Goal: Information Seeking & Learning: Compare options

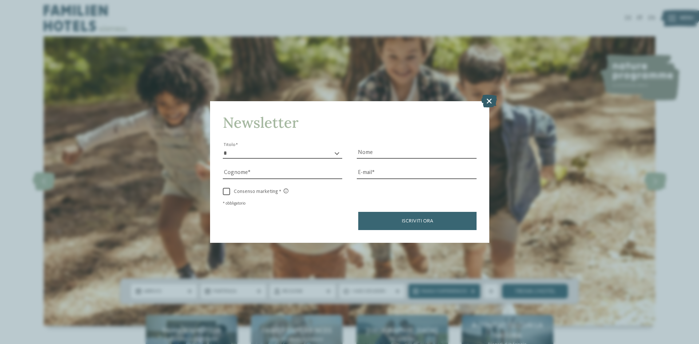
click at [489, 99] on icon at bounding box center [489, 101] width 16 height 13
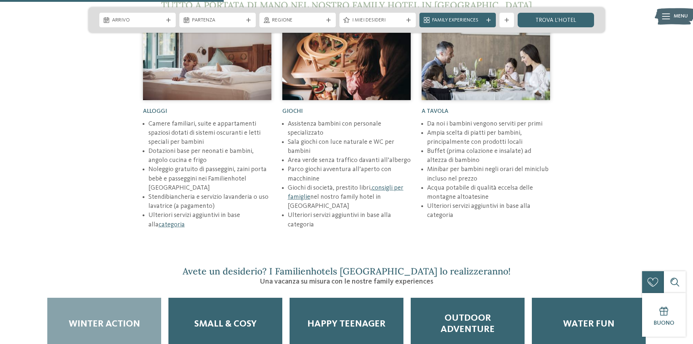
scroll to position [1128, 0]
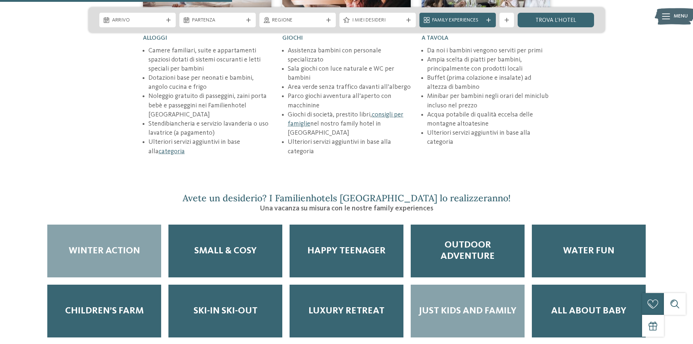
click at [465, 285] on div "Just kids and family" at bounding box center [468, 311] width 114 height 53
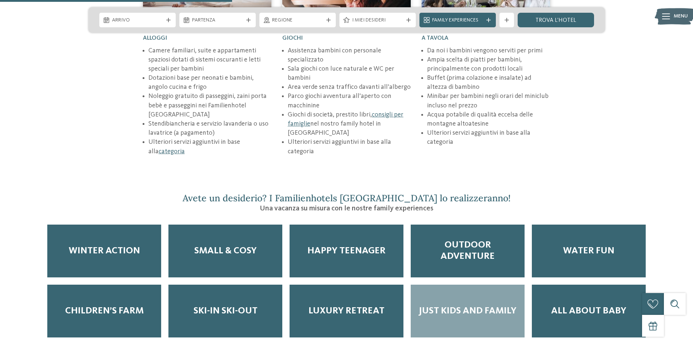
click at [455, 305] on span "Just kids and family" at bounding box center [468, 310] width 98 height 11
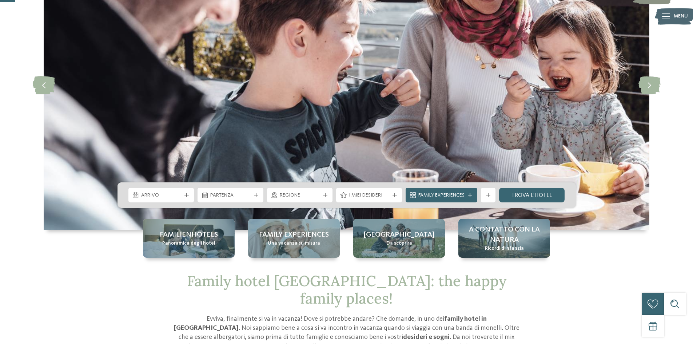
scroll to position [109, 0]
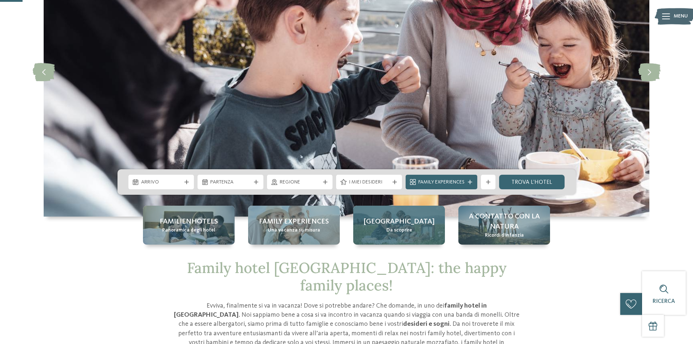
click at [420, 232] on div "Alto Adige Da scoprire" at bounding box center [399, 225] width 92 height 39
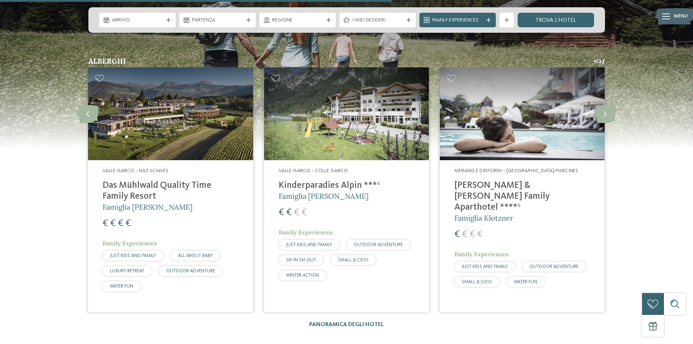
scroll to position [1056, 0]
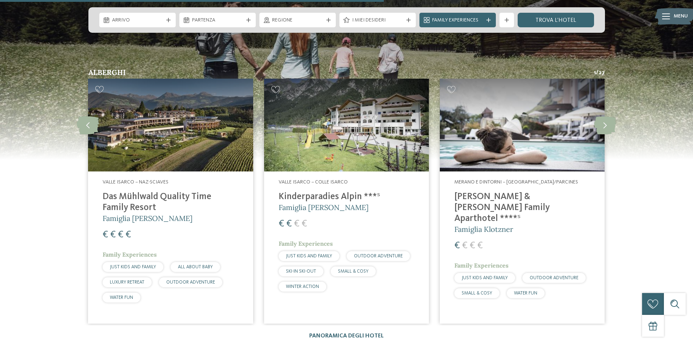
click at [179, 171] on div "Valle Isarco – Naz-Sciaves Das Mühlwald Quality Time Family Resort Famiglia Tau…" at bounding box center [170, 242] width 165 height 142
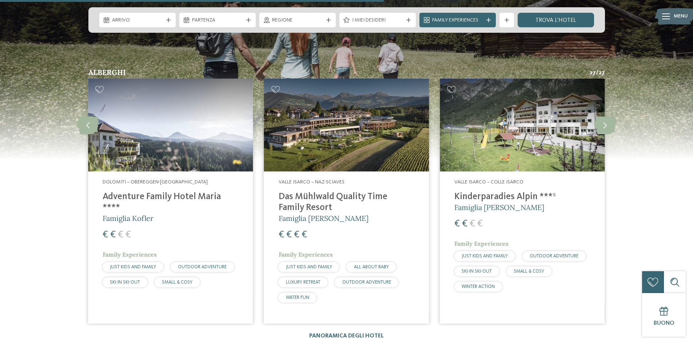
click at [332, 171] on div "Valle Isarco – Naz-Sciaves Das Mühlwald Quality Time Family Resort Famiglia Tau…" at bounding box center [346, 242] width 165 height 142
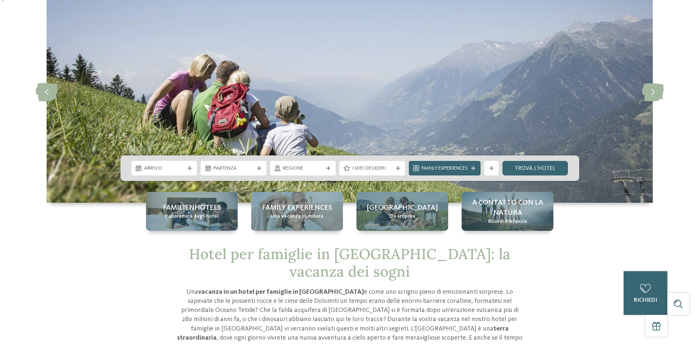
scroll to position [0, 0]
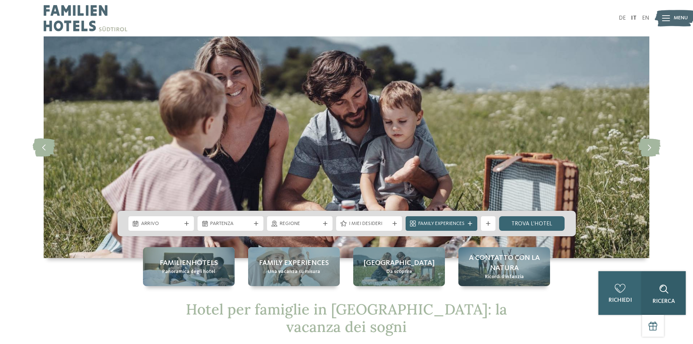
click at [670, 288] on div at bounding box center [664, 289] width 15 height 15
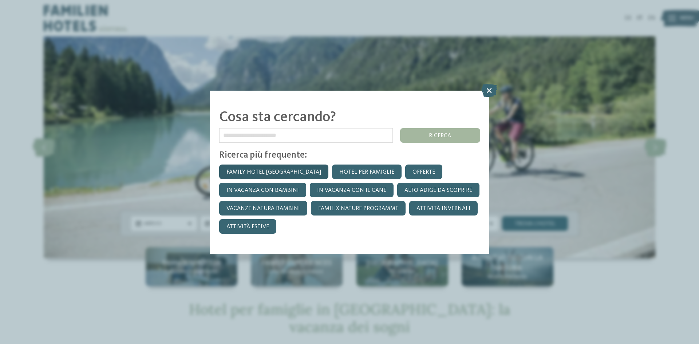
click at [264, 174] on link "Family hotel [GEOGRAPHIC_DATA]" at bounding box center [273, 172] width 109 height 15
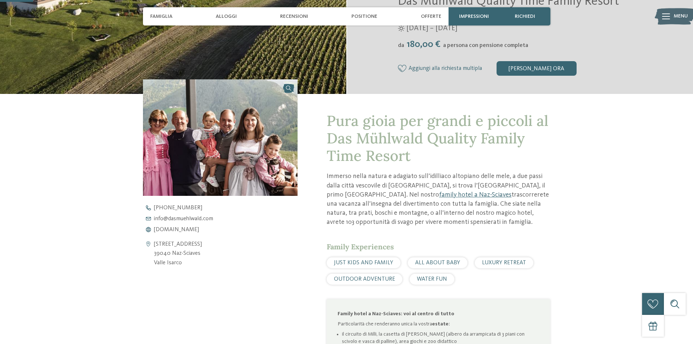
scroll to position [73, 0]
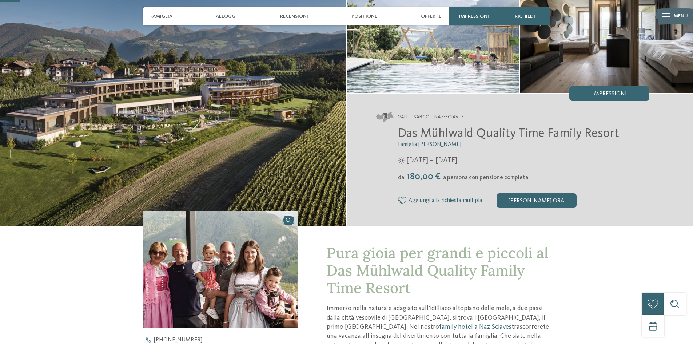
click at [261, 143] on img at bounding box center [173, 95] width 347 height 262
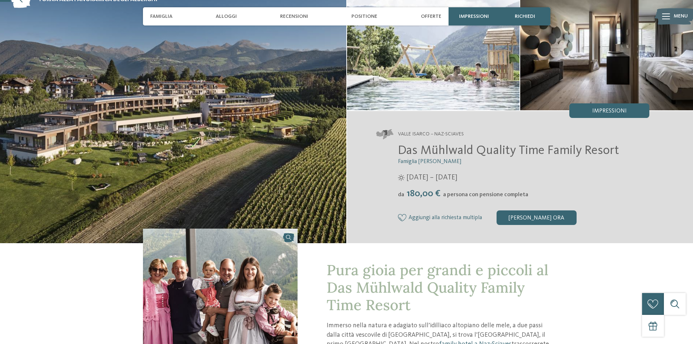
scroll to position [36, 0]
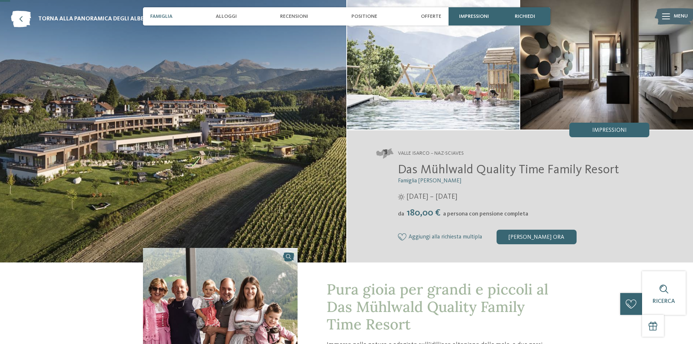
click at [159, 15] on span "Famiglia" at bounding box center [161, 16] width 22 height 6
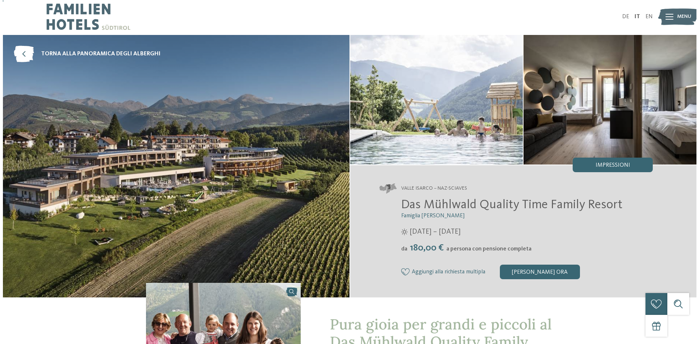
scroll to position [0, 0]
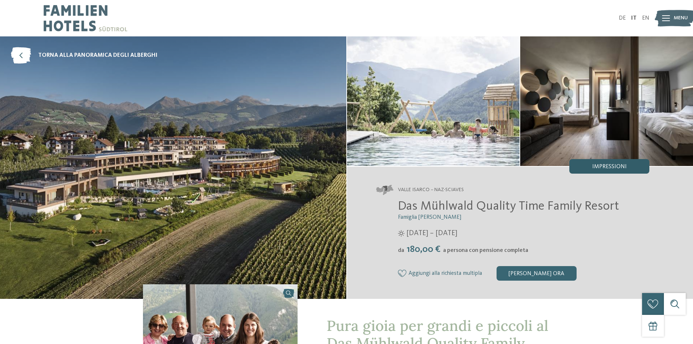
click at [613, 169] on span "Impressioni" at bounding box center [610, 167] width 35 height 6
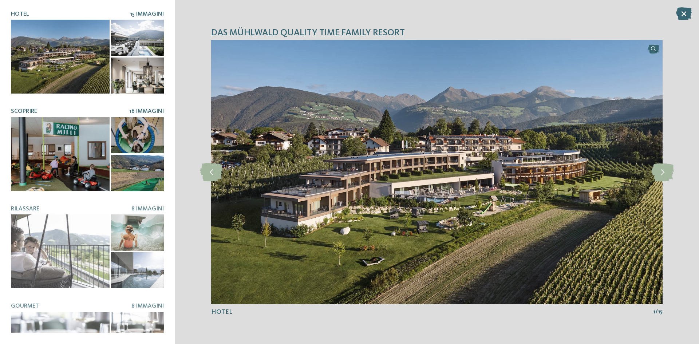
click at [31, 163] on div at bounding box center [60, 154] width 99 height 74
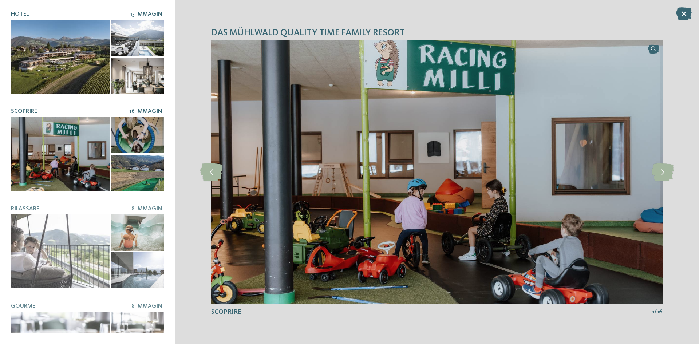
click at [59, 62] on div at bounding box center [60, 57] width 99 height 74
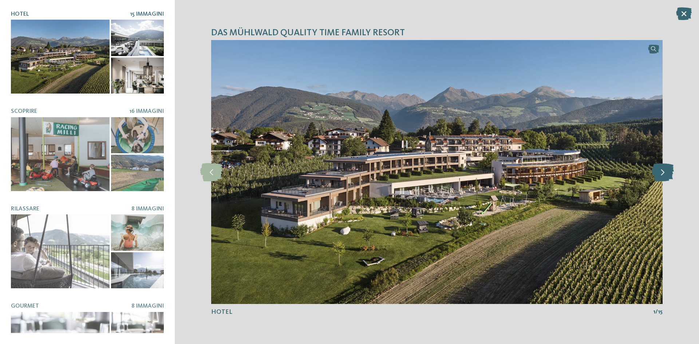
click at [664, 174] on icon at bounding box center [663, 172] width 22 height 18
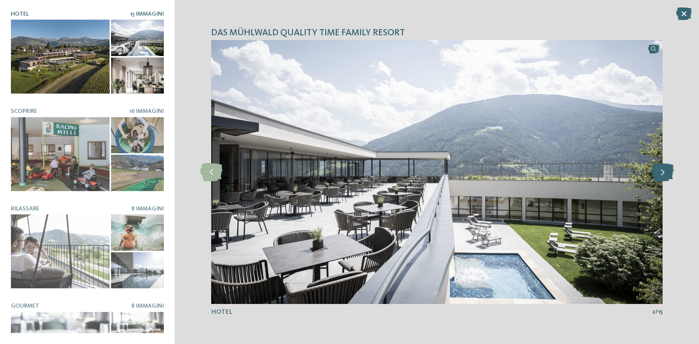
click at [666, 176] on icon at bounding box center [663, 172] width 22 height 18
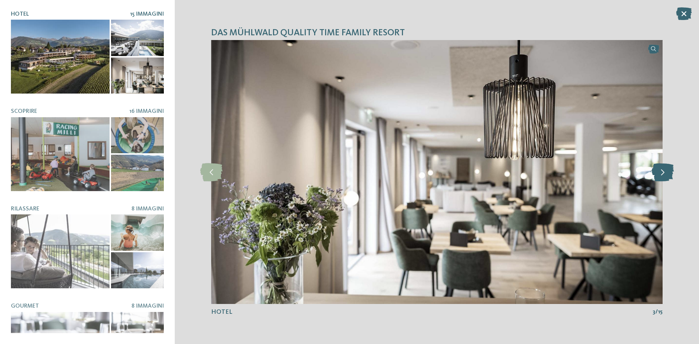
click at [666, 176] on icon at bounding box center [663, 172] width 22 height 18
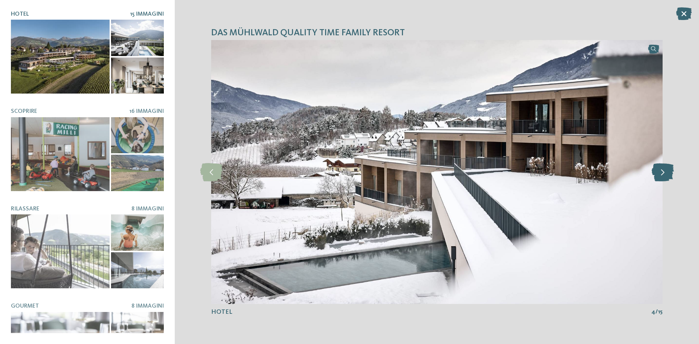
click at [666, 176] on icon at bounding box center [663, 172] width 22 height 18
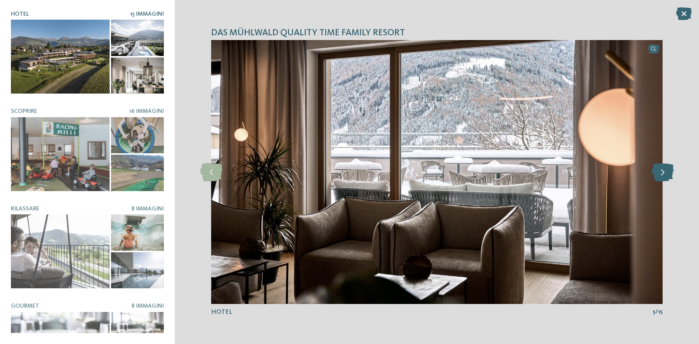
click at [667, 176] on icon at bounding box center [663, 172] width 22 height 18
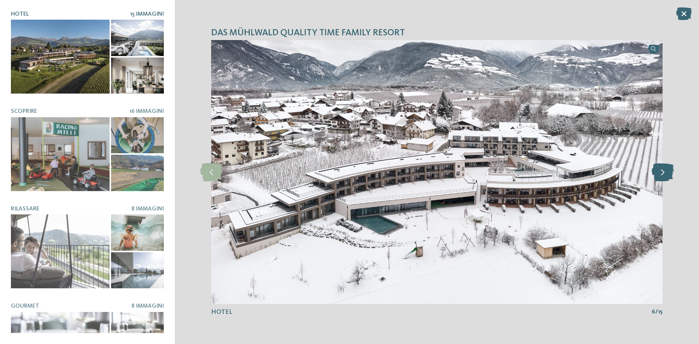
click at [667, 176] on icon at bounding box center [663, 172] width 22 height 18
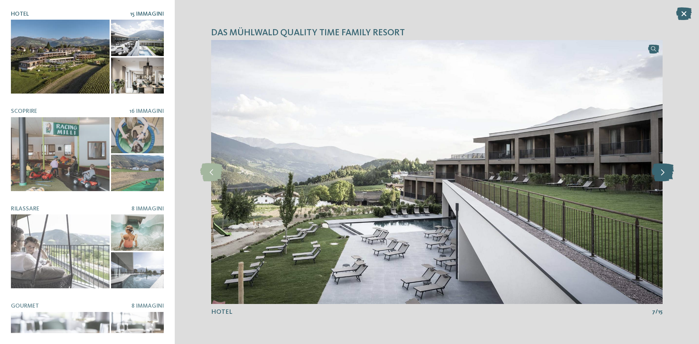
click at [667, 176] on icon at bounding box center [663, 172] width 22 height 18
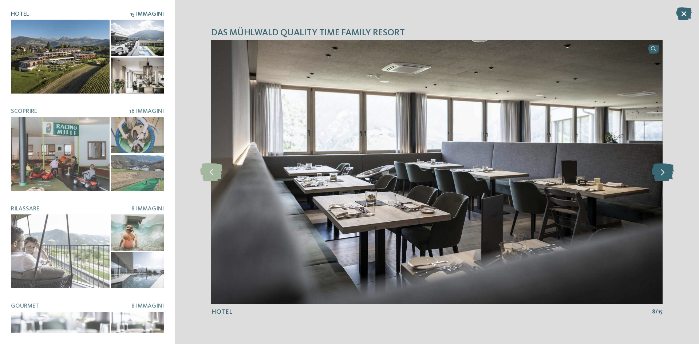
click at [667, 176] on icon at bounding box center [663, 172] width 22 height 18
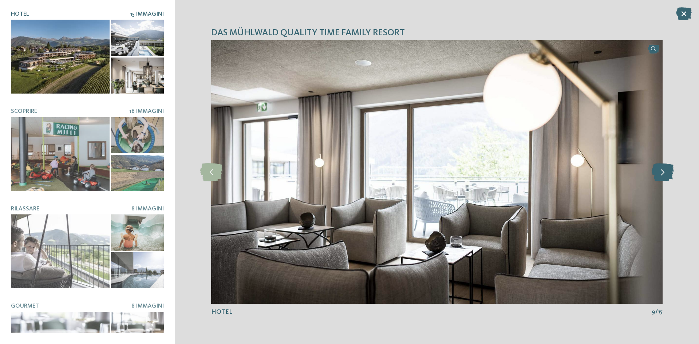
click at [667, 176] on icon at bounding box center [663, 172] width 22 height 18
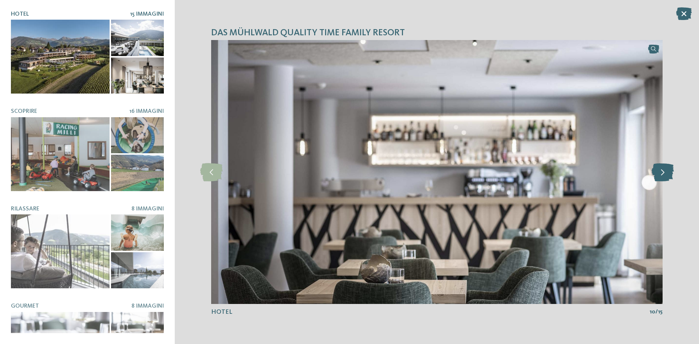
click at [667, 176] on icon at bounding box center [663, 172] width 22 height 18
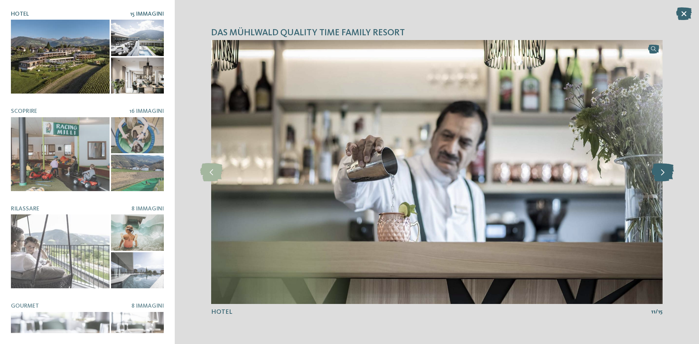
click at [667, 176] on icon at bounding box center [663, 172] width 22 height 18
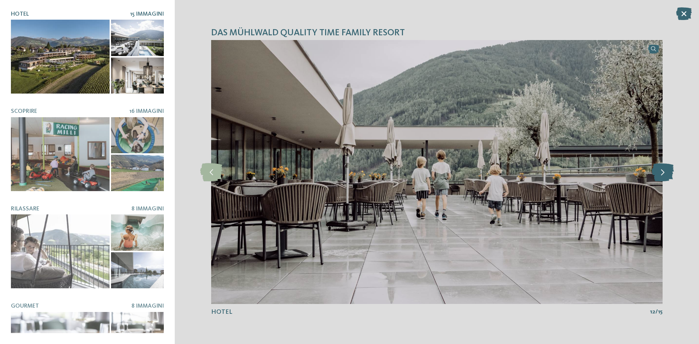
click at [667, 176] on icon at bounding box center [663, 172] width 22 height 18
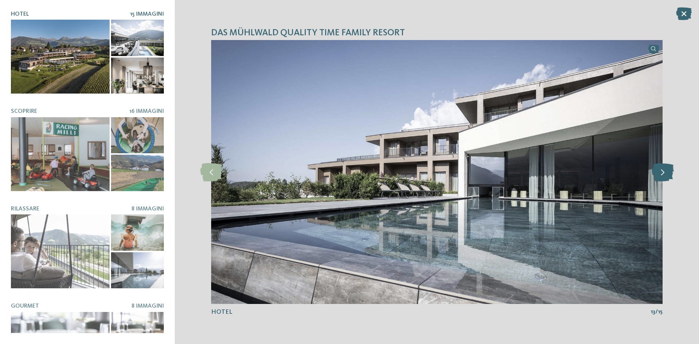
click at [658, 179] on icon at bounding box center [663, 172] width 22 height 18
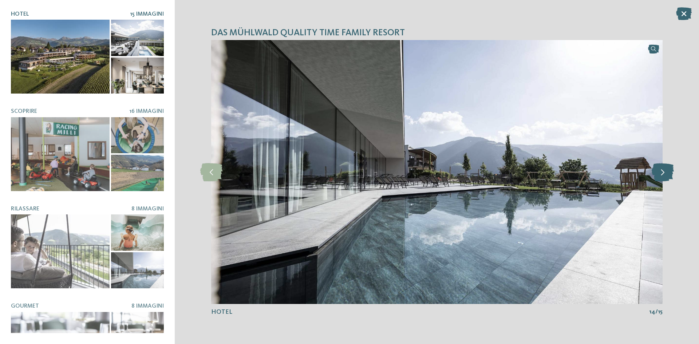
click at [658, 179] on icon at bounding box center [663, 172] width 22 height 18
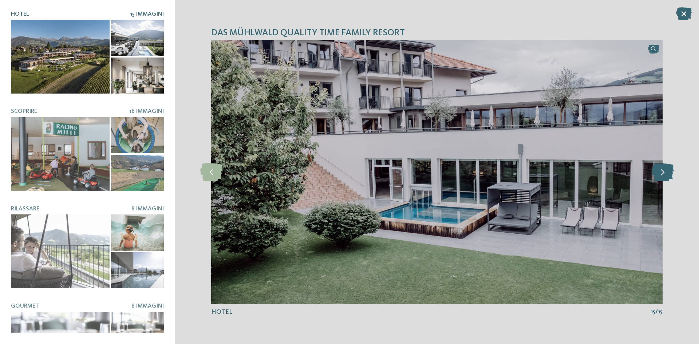
click at [652, 174] on icon at bounding box center [663, 172] width 22 height 18
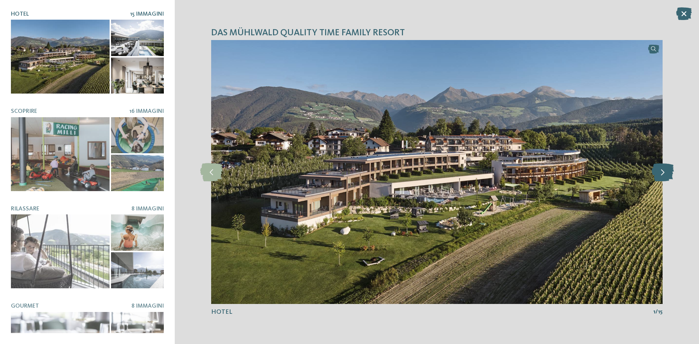
click at [654, 173] on icon at bounding box center [663, 172] width 22 height 18
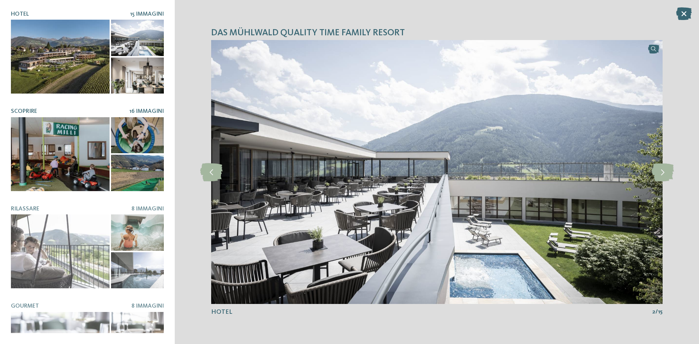
click at [28, 147] on div at bounding box center [60, 154] width 99 height 74
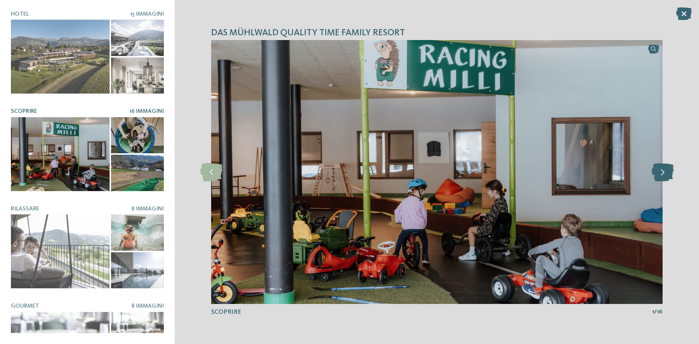
click at [662, 175] on icon at bounding box center [663, 172] width 22 height 18
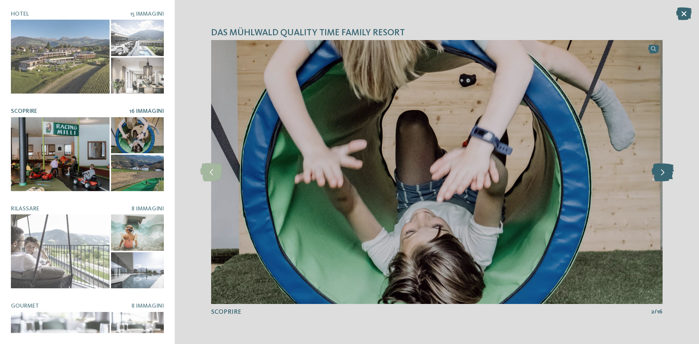
click at [657, 178] on icon at bounding box center [663, 172] width 22 height 18
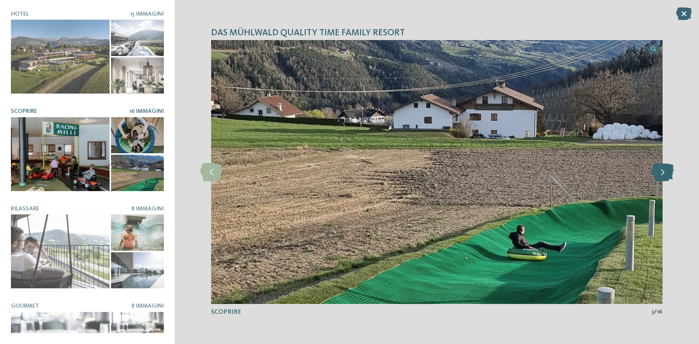
click at [655, 179] on icon at bounding box center [663, 172] width 22 height 18
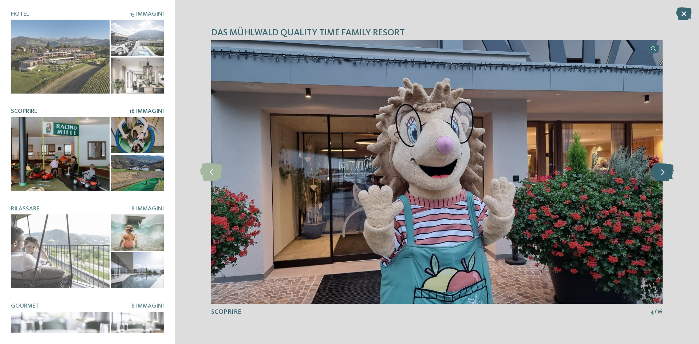
click at [655, 177] on icon at bounding box center [663, 172] width 22 height 18
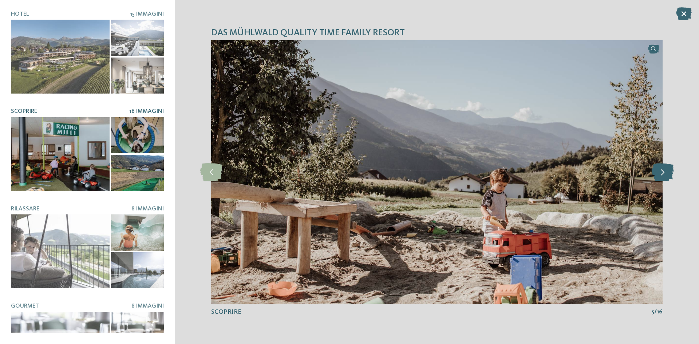
click at [655, 177] on icon at bounding box center [663, 172] width 22 height 18
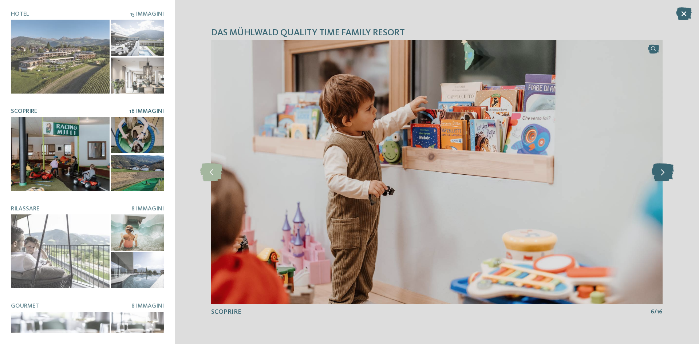
click at [655, 177] on icon at bounding box center [663, 172] width 22 height 18
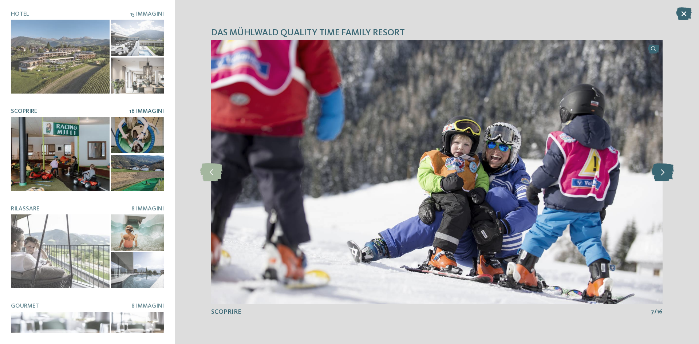
click at [656, 176] on icon at bounding box center [663, 172] width 22 height 18
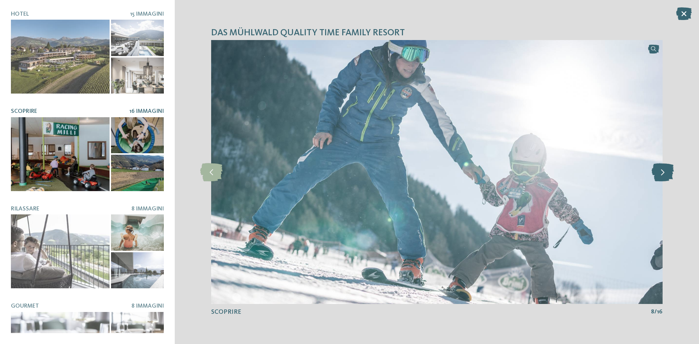
click at [656, 174] on icon at bounding box center [663, 172] width 22 height 18
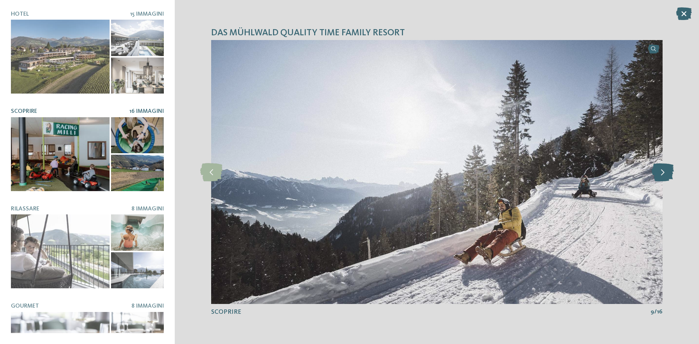
click at [656, 174] on icon at bounding box center [663, 172] width 22 height 18
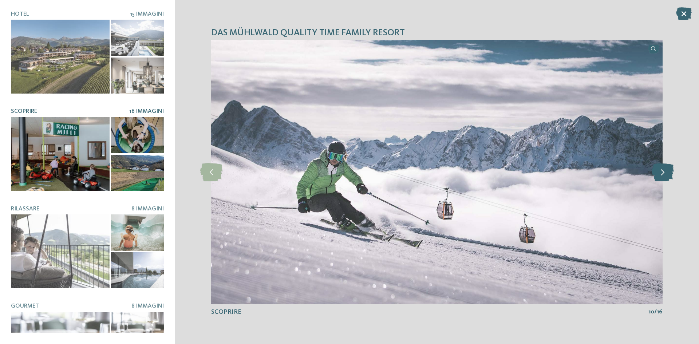
click at [656, 174] on icon at bounding box center [663, 172] width 22 height 18
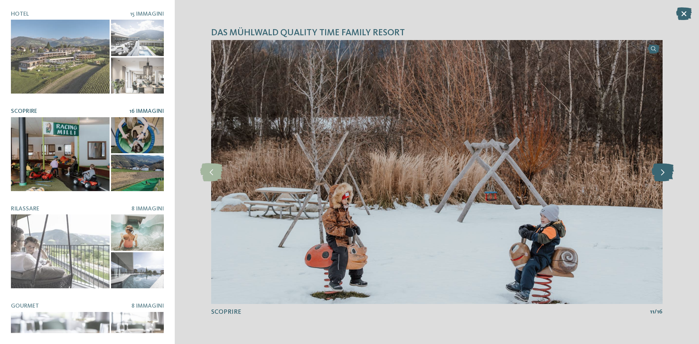
click at [655, 174] on icon at bounding box center [663, 172] width 22 height 18
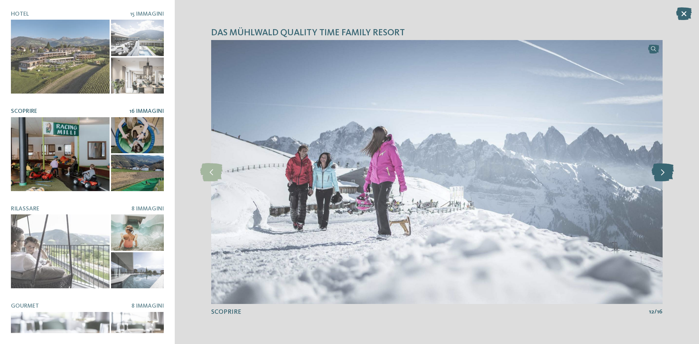
click at [653, 174] on icon at bounding box center [663, 172] width 22 height 18
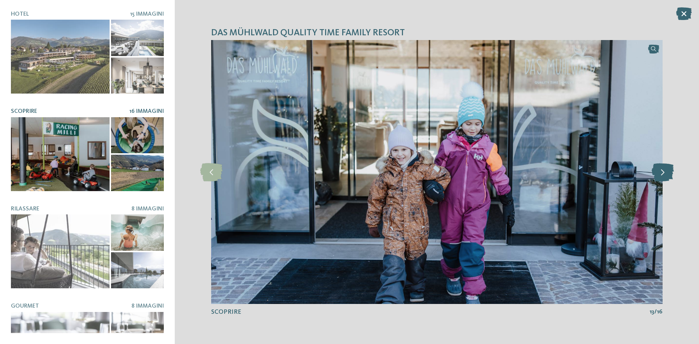
click at [653, 174] on icon at bounding box center [663, 172] width 22 height 18
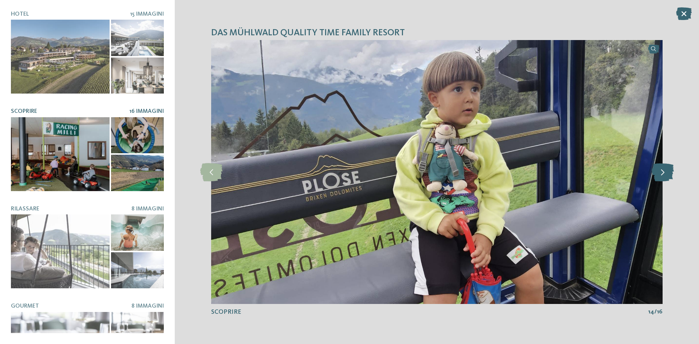
click at [653, 174] on icon at bounding box center [663, 172] width 22 height 18
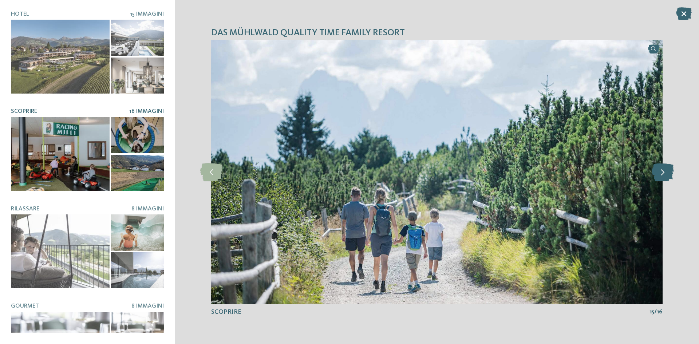
click at [653, 174] on icon at bounding box center [663, 172] width 22 height 18
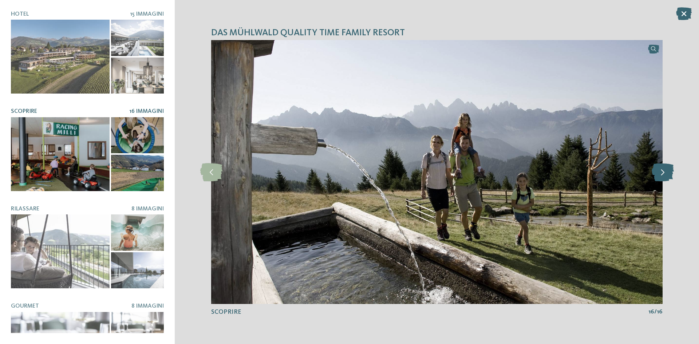
click at [653, 174] on icon at bounding box center [663, 172] width 22 height 18
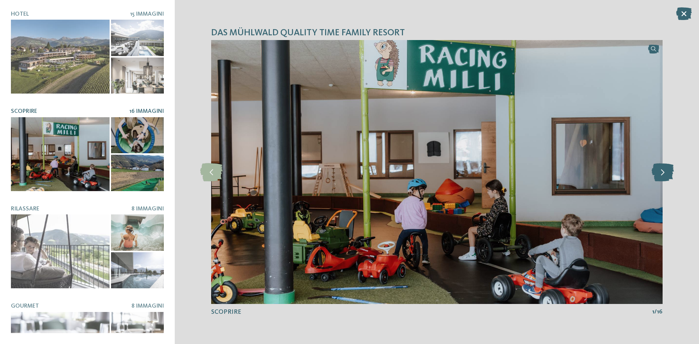
click at [653, 174] on icon at bounding box center [663, 172] width 22 height 18
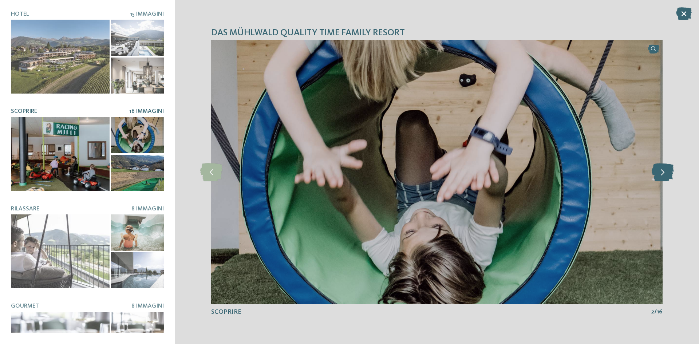
click at [653, 174] on icon at bounding box center [663, 172] width 22 height 18
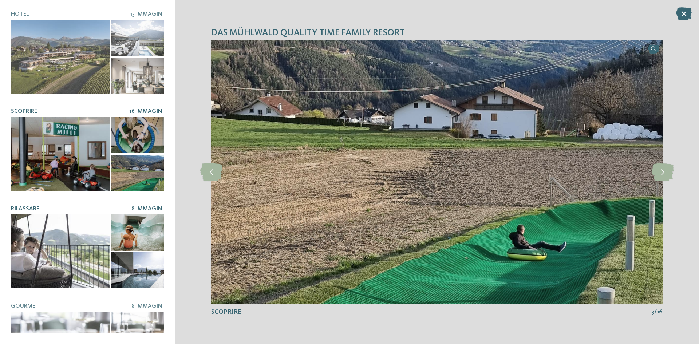
click at [113, 226] on div at bounding box center [137, 232] width 53 height 36
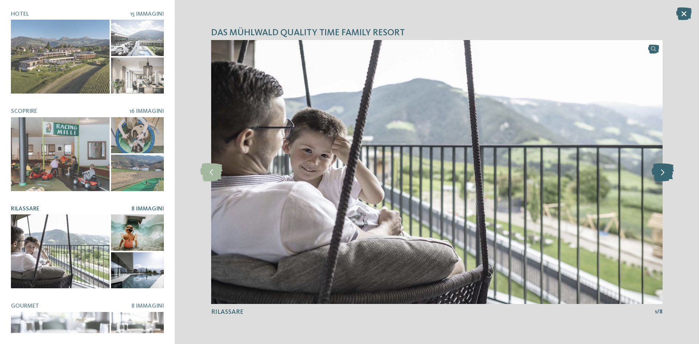
click at [663, 173] on icon at bounding box center [663, 172] width 22 height 18
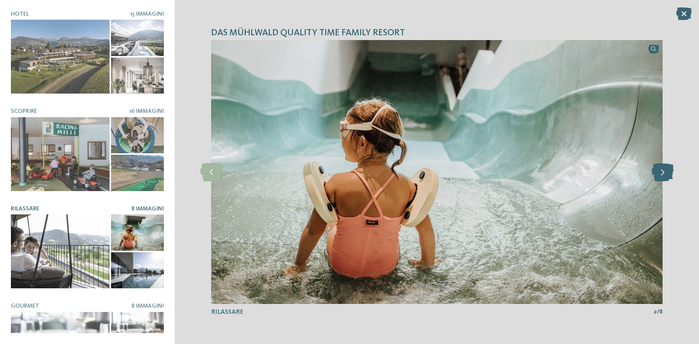
click at [664, 174] on icon at bounding box center [663, 172] width 22 height 18
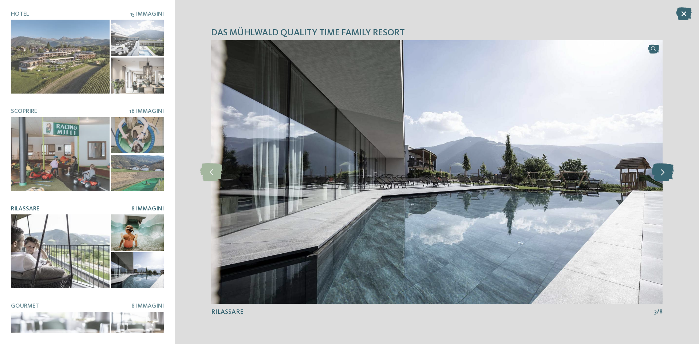
click at [664, 174] on icon at bounding box center [663, 172] width 22 height 18
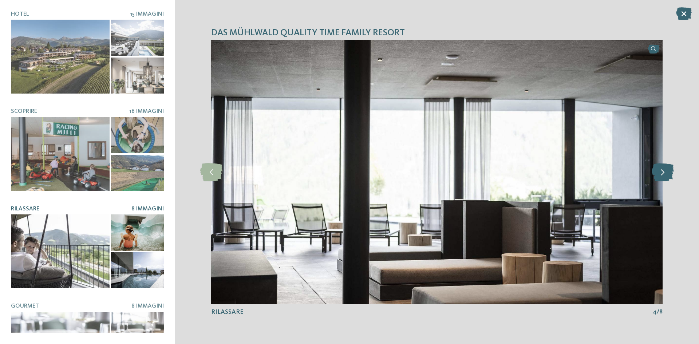
click at [664, 174] on icon at bounding box center [663, 172] width 22 height 18
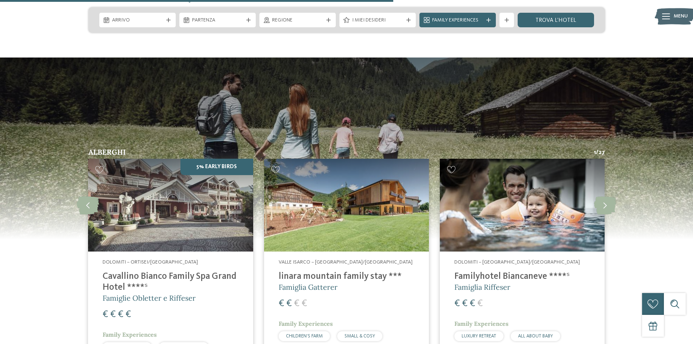
scroll to position [1238, 0]
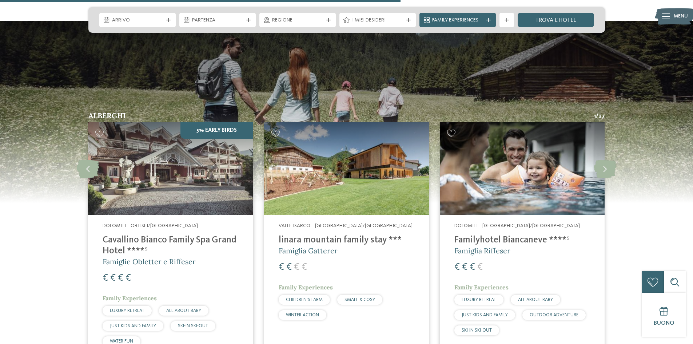
click at [481, 203] on img at bounding box center [522, 168] width 165 height 93
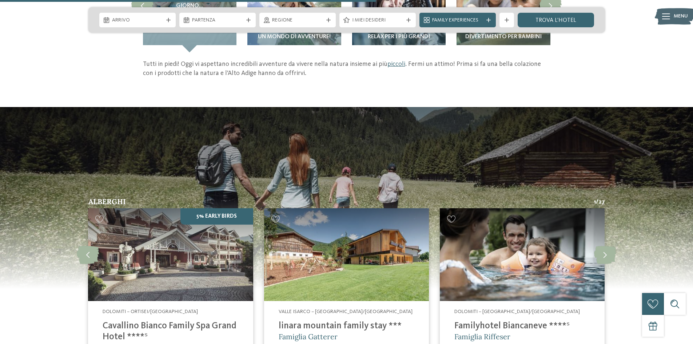
scroll to position [1165, 0]
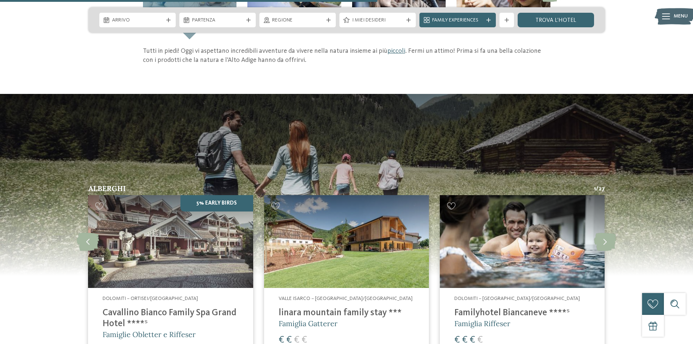
click at [318, 249] on img at bounding box center [346, 241] width 165 height 93
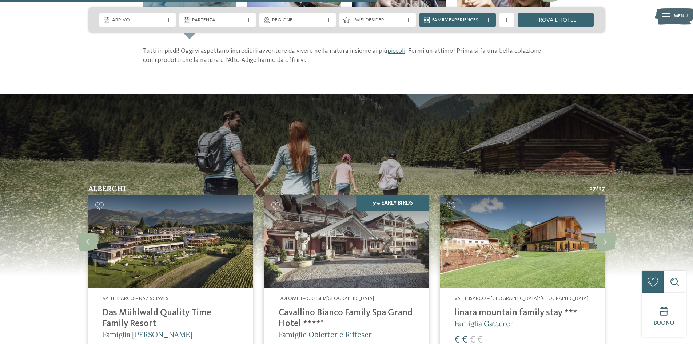
click at [351, 266] on img at bounding box center [346, 241] width 165 height 93
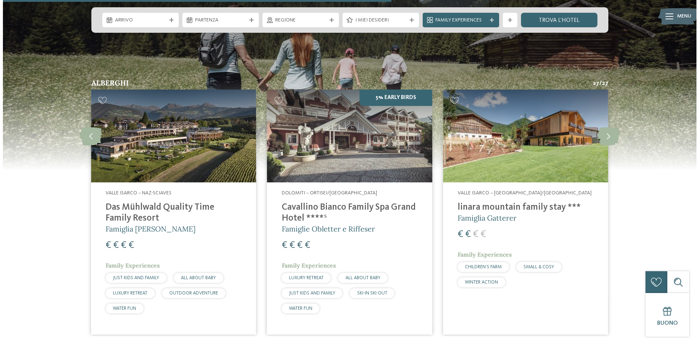
scroll to position [1274, 0]
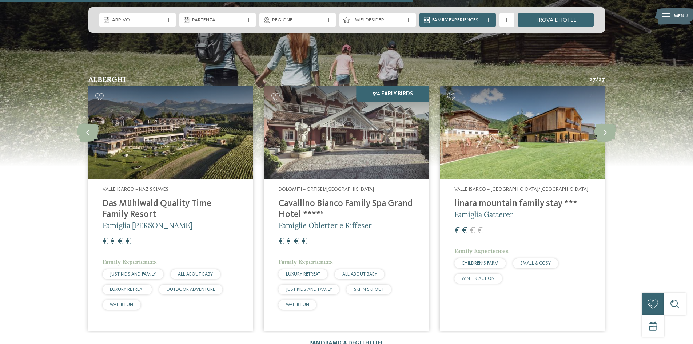
click at [497, 172] on img at bounding box center [522, 132] width 165 height 93
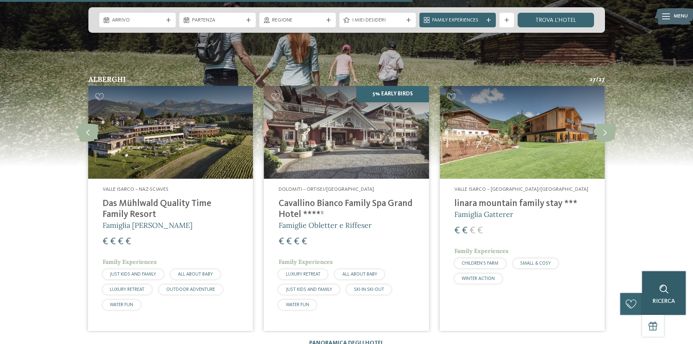
click at [675, 309] on div "Ricerca" at bounding box center [664, 293] width 44 height 44
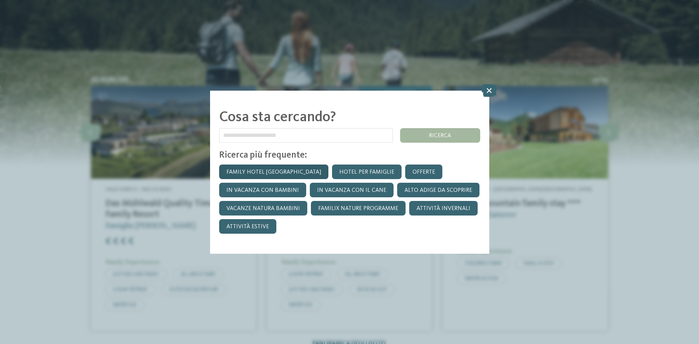
click at [261, 174] on link "Family hotel [GEOGRAPHIC_DATA]" at bounding box center [273, 172] width 109 height 15
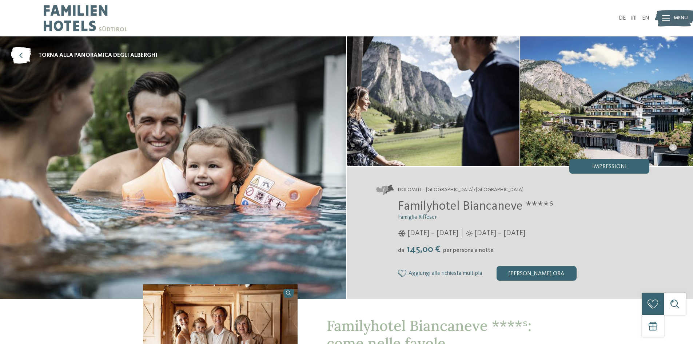
click at [459, 122] on img at bounding box center [433, 101] width 173 height 130
click at [563, 115] on img at bounding box center [607, 101] width 173 height 130
click at [589, 162] on div "Impressioni" at bounding box center [610, 166] width 80 height 15
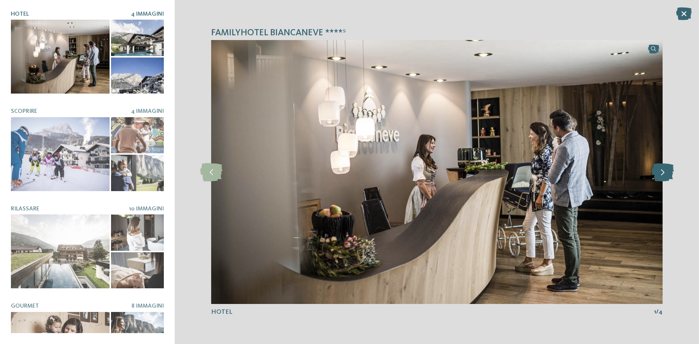
click at [669, 177] on icon at bounding box center [663, 172] width 22 height 18
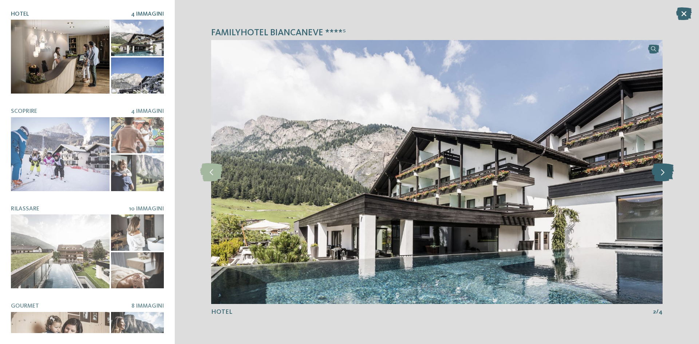
click at [667, 177] on icon at bounding box center [663, 172] width 22 height 18
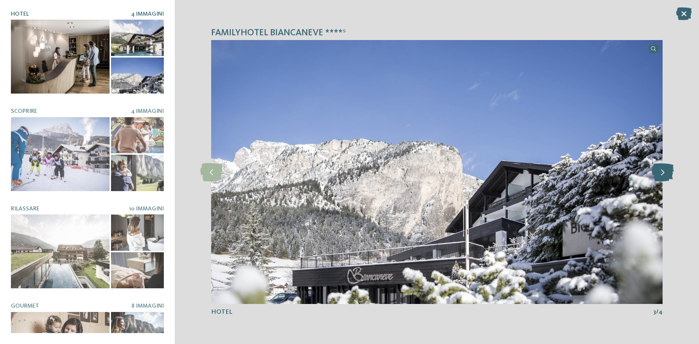
click at [667, 177] on icon at bounding box center [663, 172] width 22 height 18
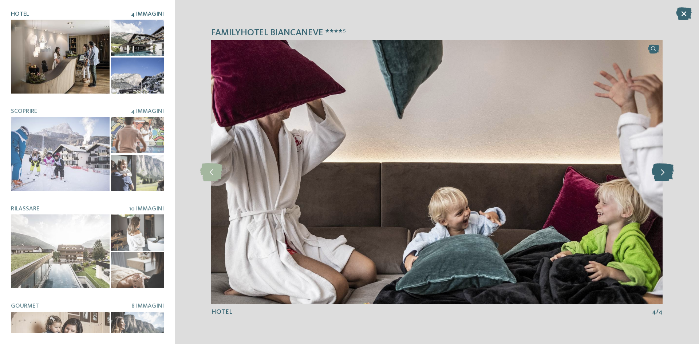
click at [667, 177] on icon at bounding box center [663, 172] width 22 height 18
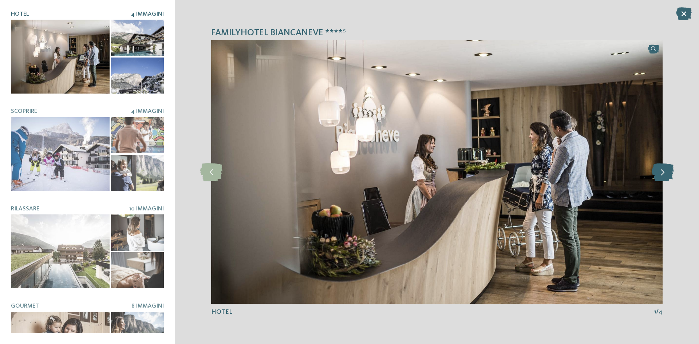
click at [667, 177] on icon at bounding box center [663, 172] width 22 height 18
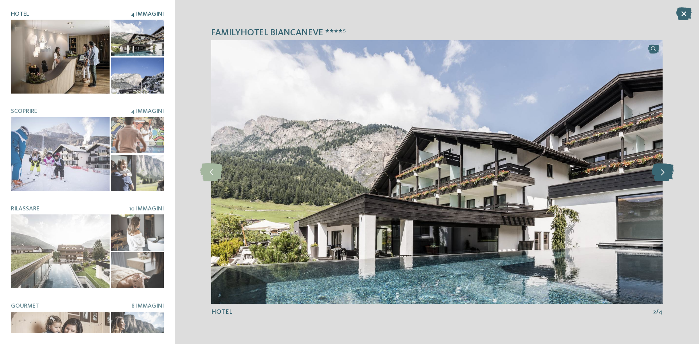
click at [667, 177] on icon at bounding box center [663, 172] width 22 height 18
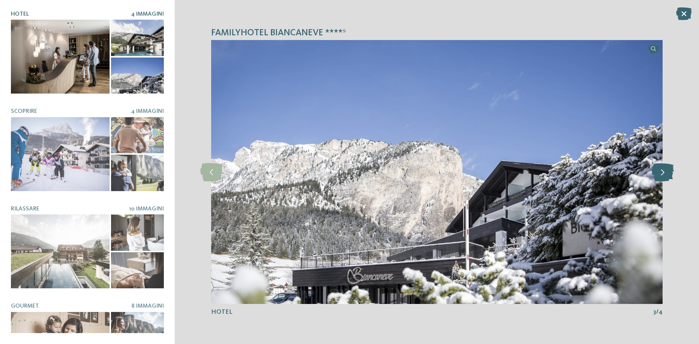
click at [667, 177] on icon at bounding box center [663, 172] width 22 height 18
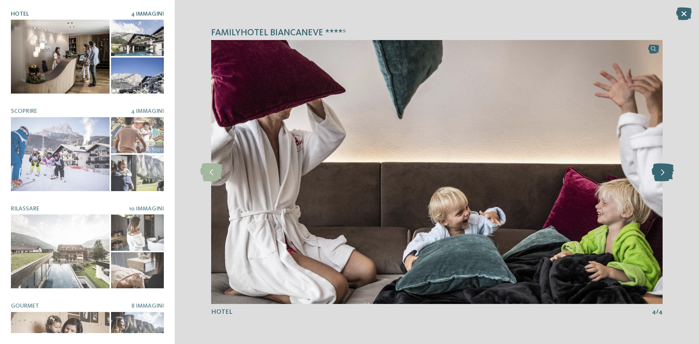
click at [667, 177] on icon at bounding box center [663, 172] width 22 height 18
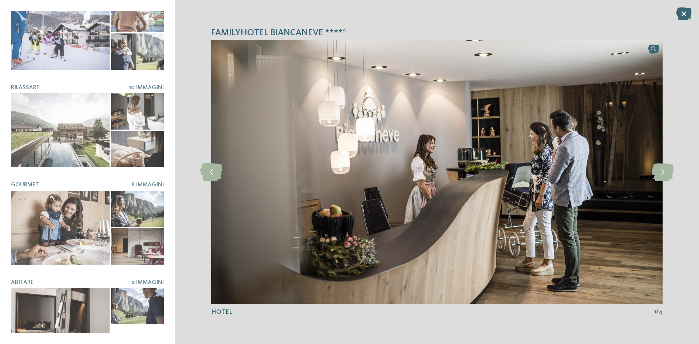
scroll to position [141, 0]
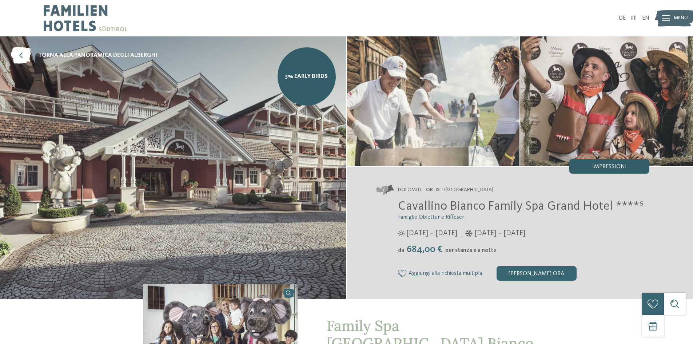
click at [611, 164] on span "Impressioni" at bounding box center [610, 167] width 35 height 6
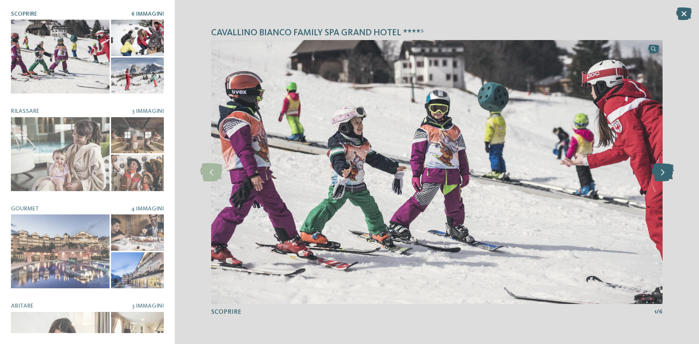
click at [665, 173] on icon at bounding box center [663, 172] width 22 height 18
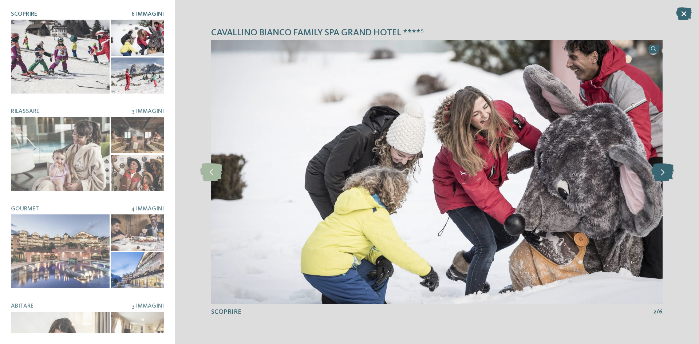
click at [664, 173] on icon at bounding box center [663, 172] width 22 height 18
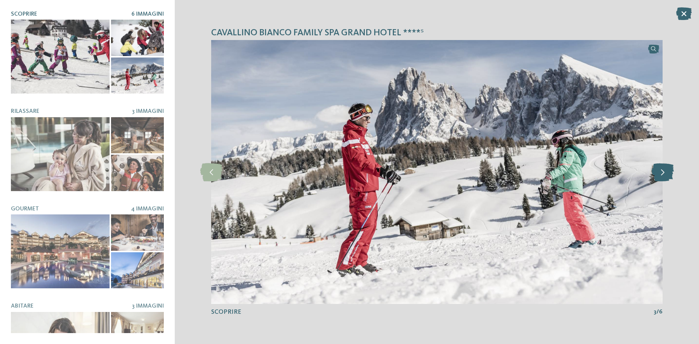
click at [664, 173] on icon at bounding box center [663, 172] width 22 height 18
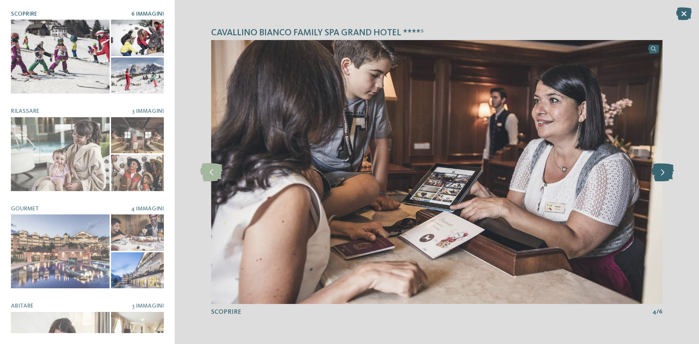
click at [664, 173] on icon at bounding box center [663, 172] width 22 height 18
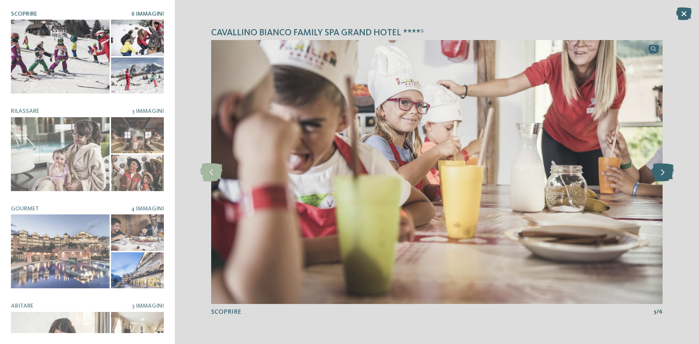
click at [664, 173] on icon at bounding box center [663, 172] width 22 height 18
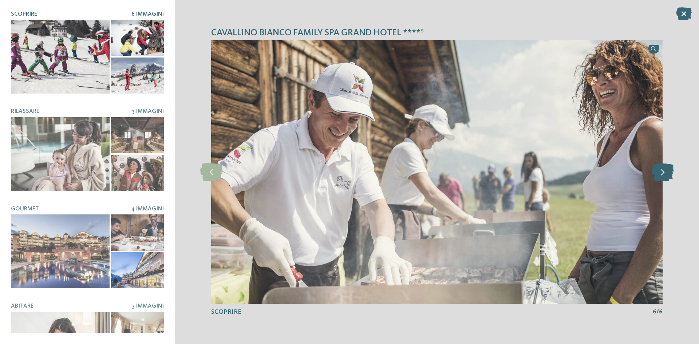
click at [664, 173] on icon at bounding box center [663, 172] width 22 height 18
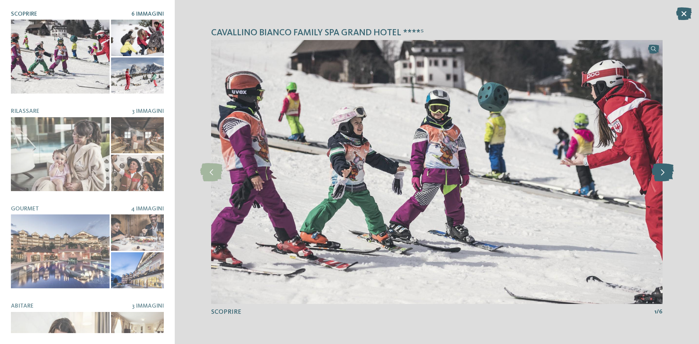
click at [664, 173] on icon at bounding box center [663, 172] width 22 height 18
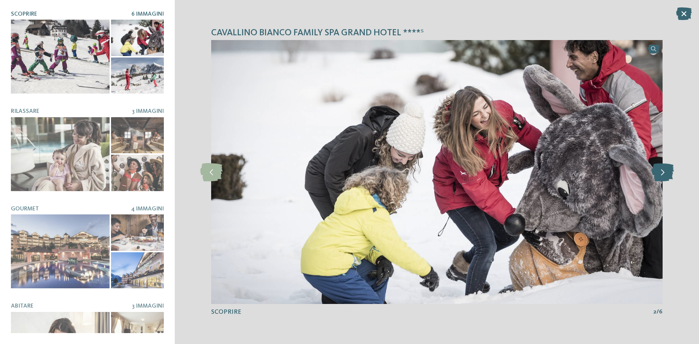
click at [664, 173] on icon at bounding box center [663, 172] width 22 height 18
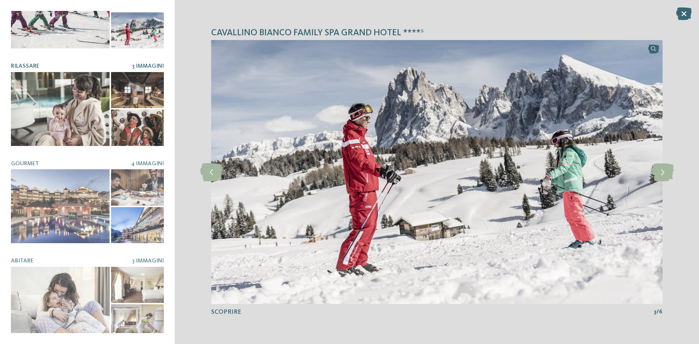
scroll to position [46, 0]
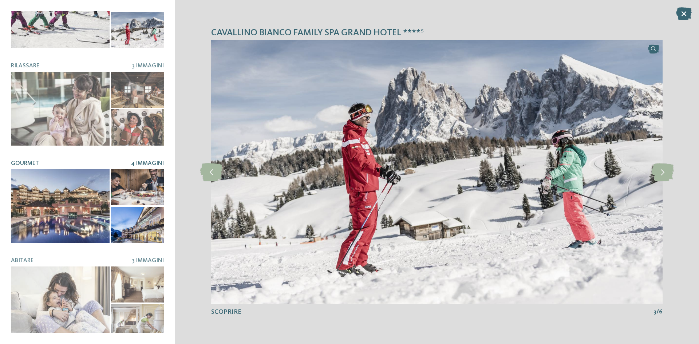
click at [82, 179] on div at bounding box center [60, 206] width 99 height 74
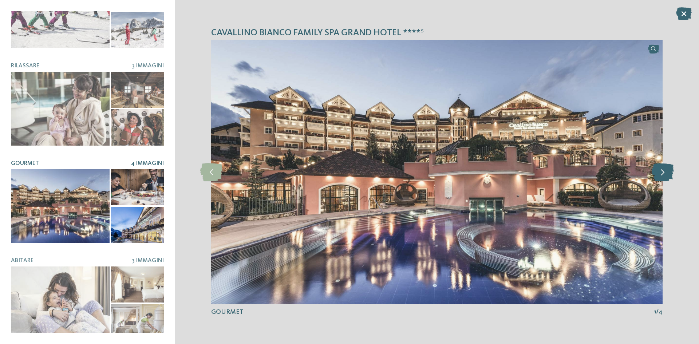
click at [657, 174] on icon at bounding box center [663, 172] width 22 height 18
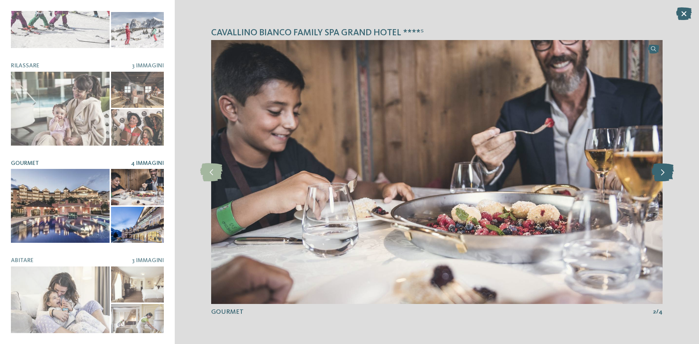
click at [657, 174] on icon at bounding box center [663, 172] width 22 height 18
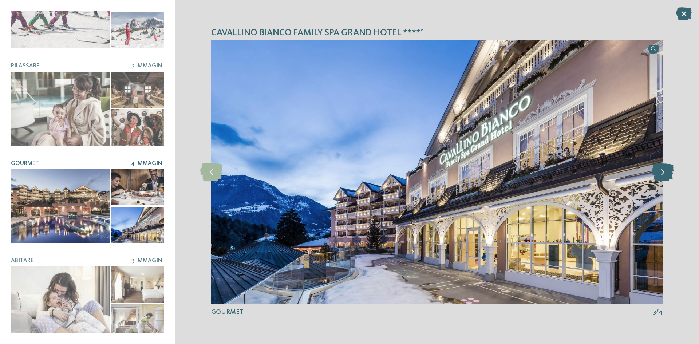
click at [657, 174] on icon at bounding box center [663, 172] width 22 height 18
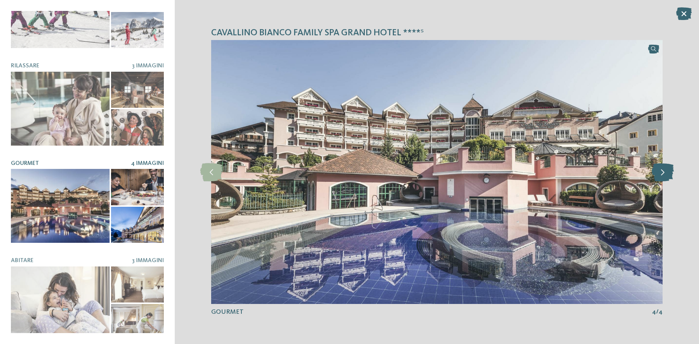
click at [657, 174] on icon at bounding box center [663, 172] width 22 height 18
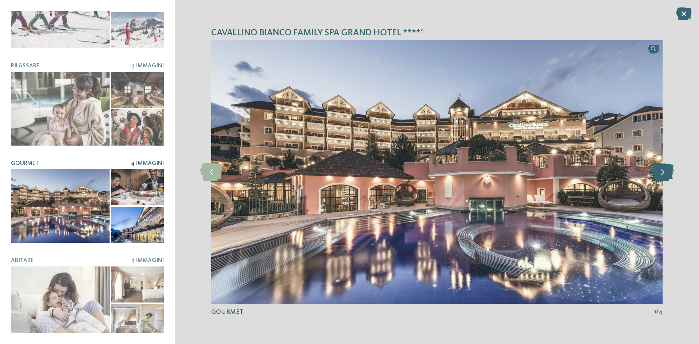
click at [657, 174] on icon at bounding box center [663, 172] width 22 height 18
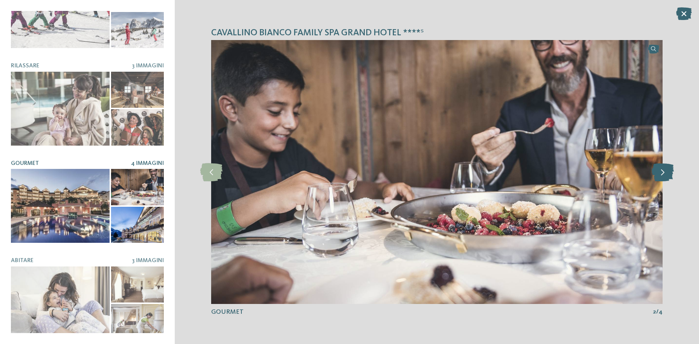
click at [657, 174] on icon at bounding box center [663, 172] width 22 height 18
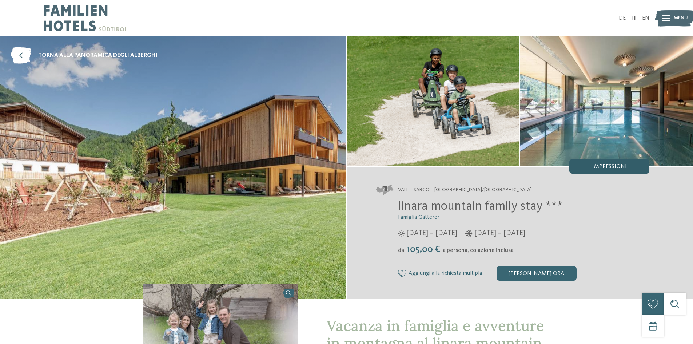
click at [598, 170] on span "Impressioni" at bounding box center [610, 167] width 35 height 6
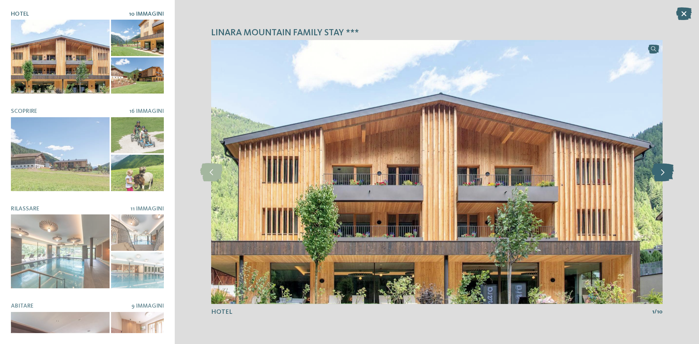
click at [663, 166] on icon at bounding box center [663, 172] width 22 height 18
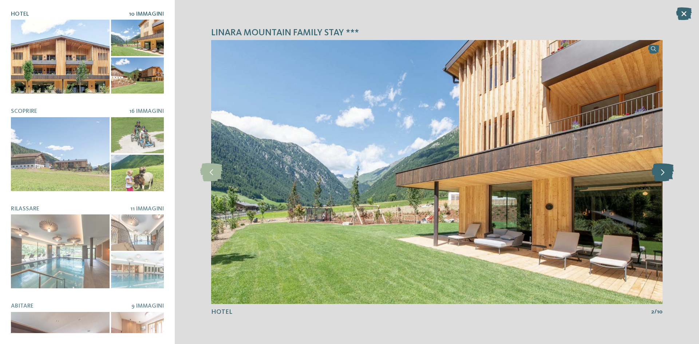
click at [663, 166] on icon at bounding box center [663, 172] width 22 height 18
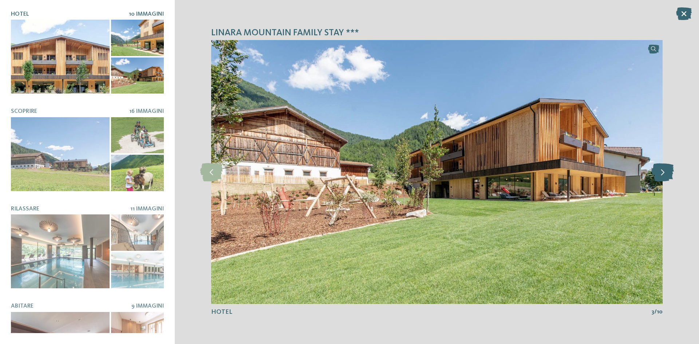
click at [663, 166] on icon at bounding box center [663, 172] width 22 height 18
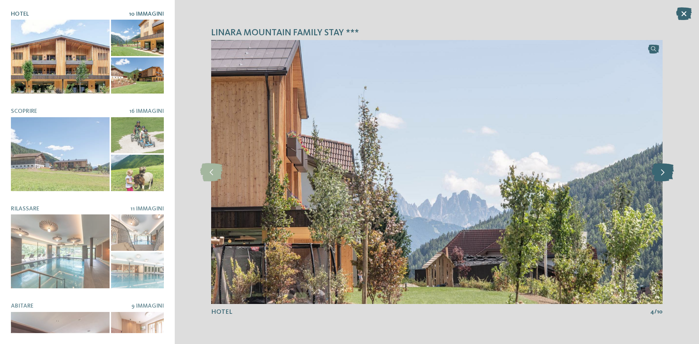
click at [663, 166] on icon at bounding box center [663, 172] width 22 height 18
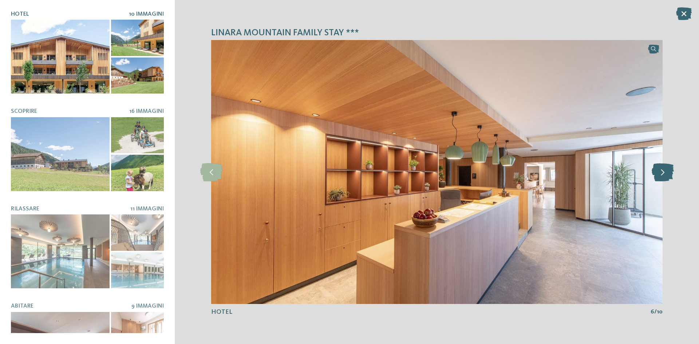
click at [663, 166] on icon at bounding box center [663, 172] width 22 height 18
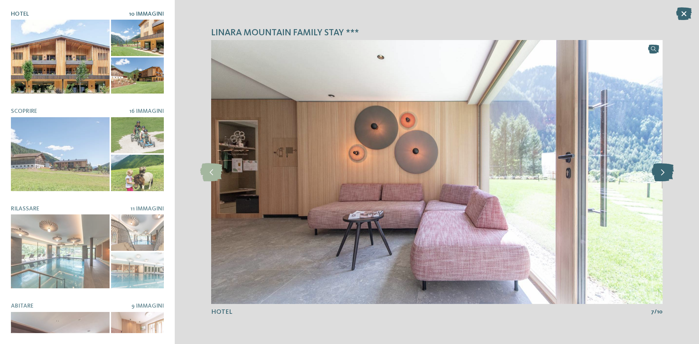
click at [663, 166] on icon at bounding box center [663, 172] width 22 height 18
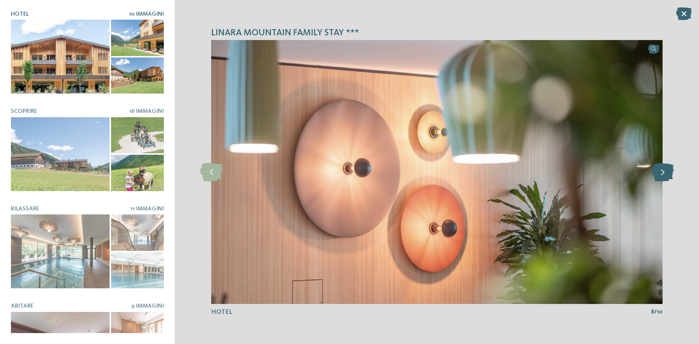
click at [663, 166] on icon at bounding box center [663, 172] width 22 height 18
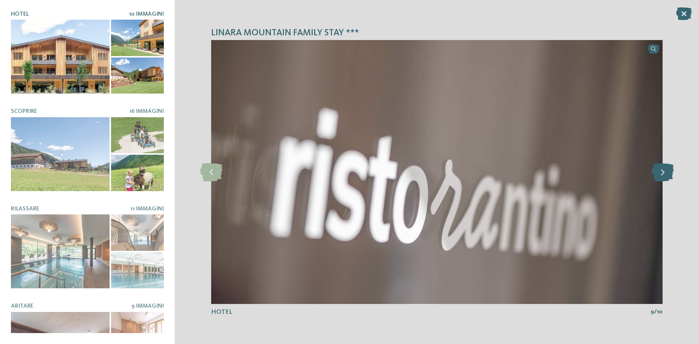
click at [663, 166] on icon at bounding box center [663, 172] width 22 height 18
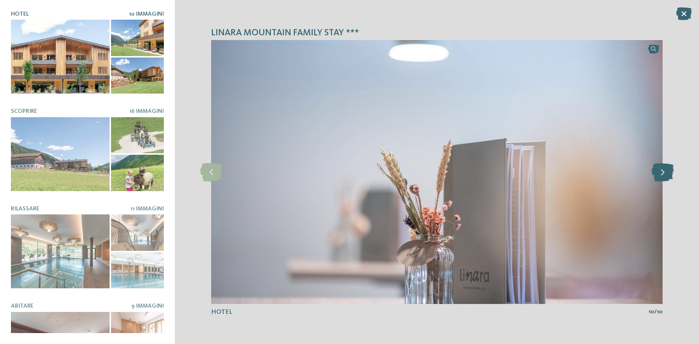
click at [663, 166] on icon at bounding box center [663, 172] width 22 height 18
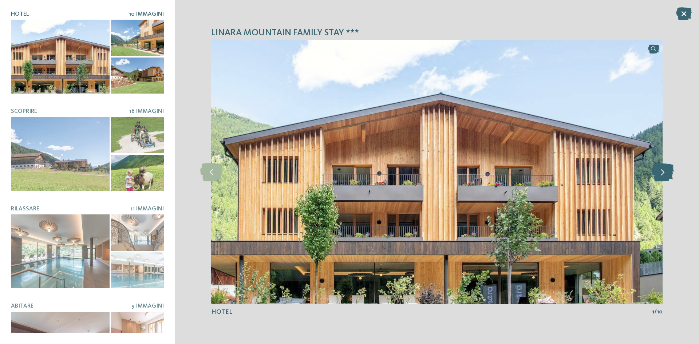
click at [663, 166] on icon at bounding box center [663, 172] width 22 height 18
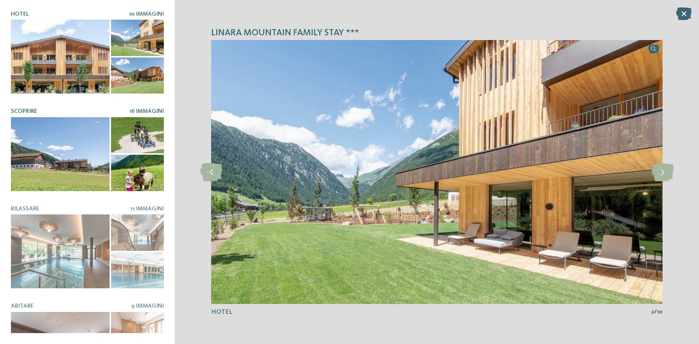
click at [136, 140] on div at bounding box center [137, 135] width 53 height 36
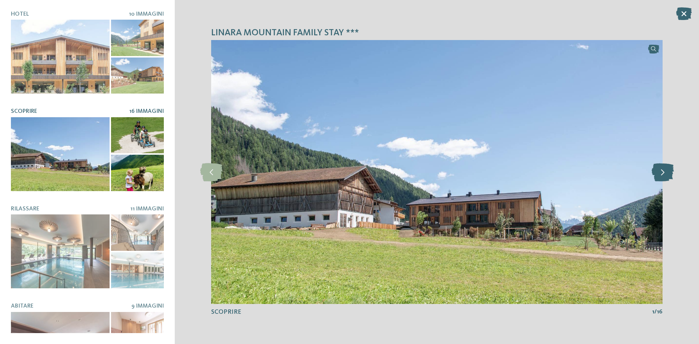
click at [660, 173] on icon at bounding box center [663, 172] width 22 height 18
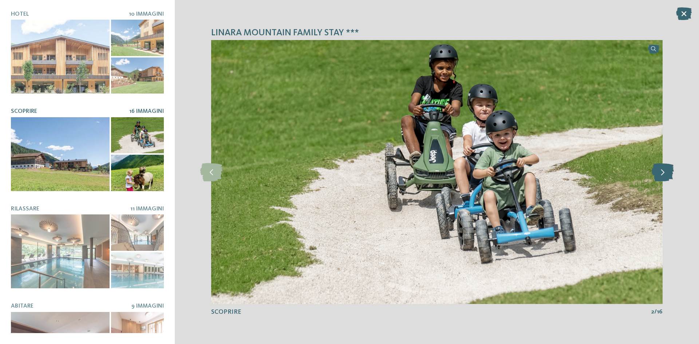
click at [667, 174] on icon at bounding box center [663, 172] width 22 height 18
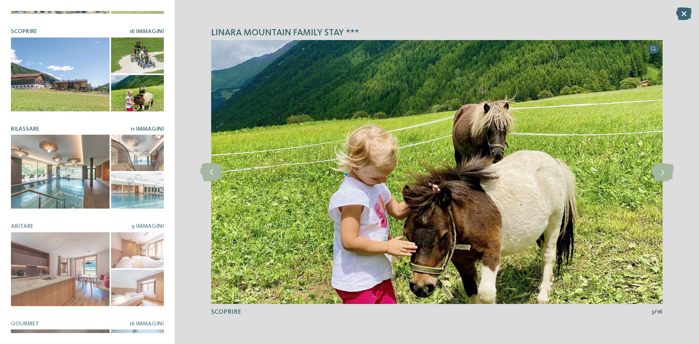
scroll to position [68, 0]
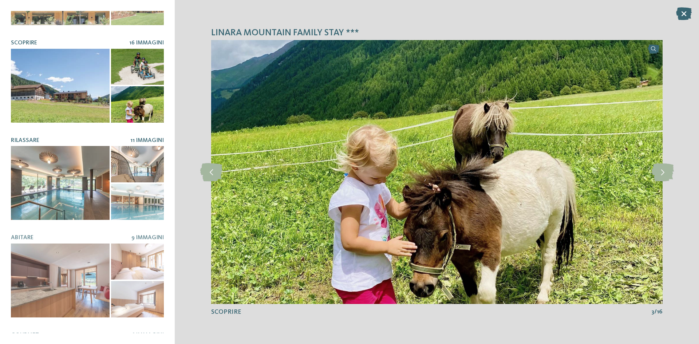
click at [82, 188] on div at bounding box center [60, 183] width 99 height 74
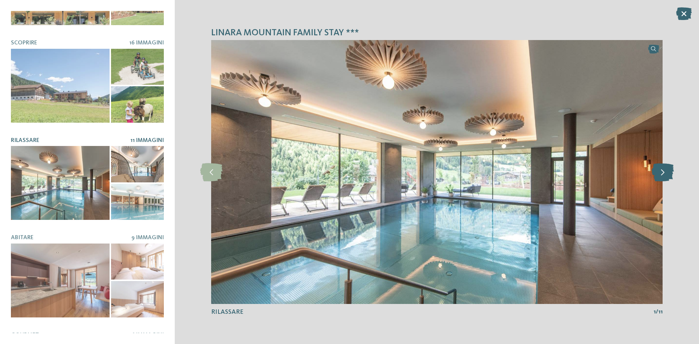
click at [664, 172] on icon at bounding box center [663, 172] width 22 height 18
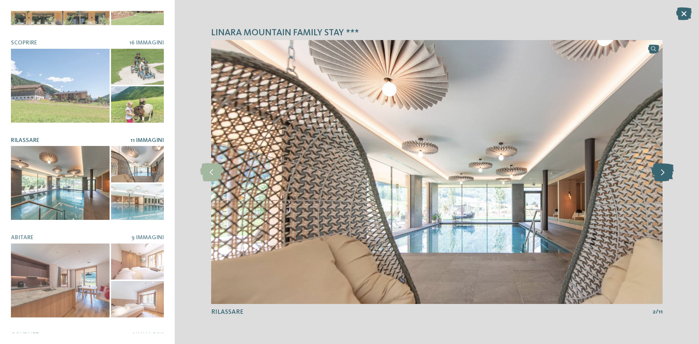
click at [663, 173] on icon at bounding box center [663, 172] width 22 height 18
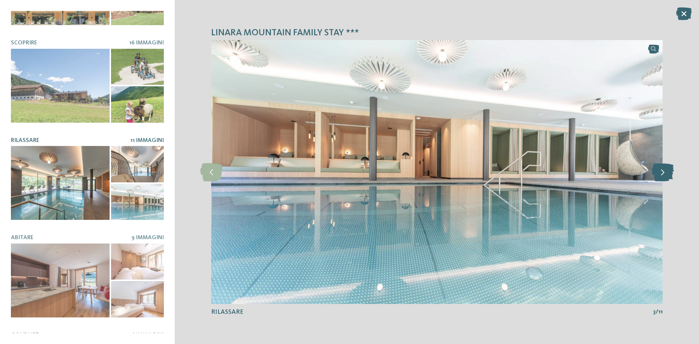
click at [663, 173] on icon at bounding box center [663, 172] width 22 height 18
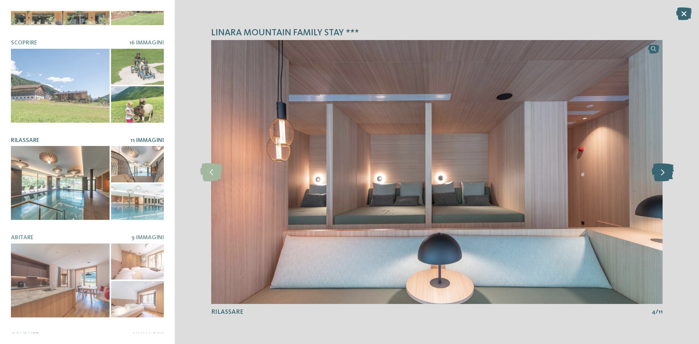
click at [663, 173] on icon at bounding box center [663, 172] width 22 height 18
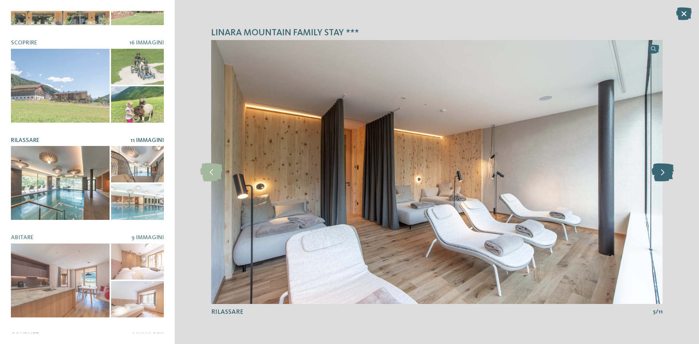
click at [663, 173] on icon at bounding box center [663, 172] width 22 height 18
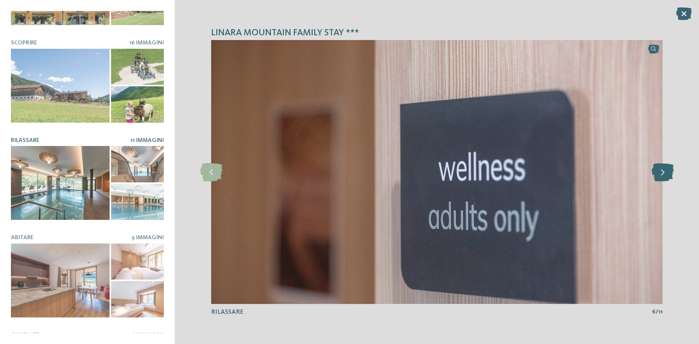
click at [663, 173] on icon at bounding box center [663, 172] width 22 height 18
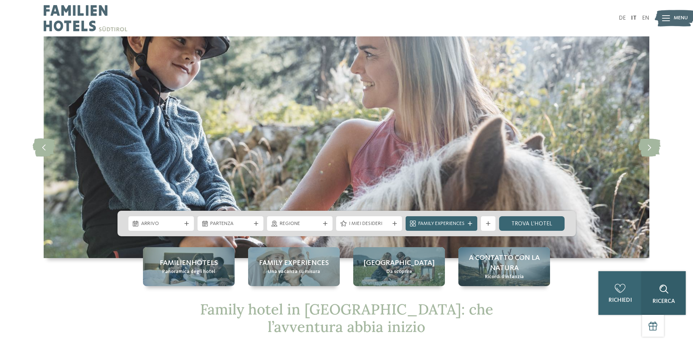
click at [673, 298] on div "Ricerca" at bounding box center [664, 293] width 44 height 44
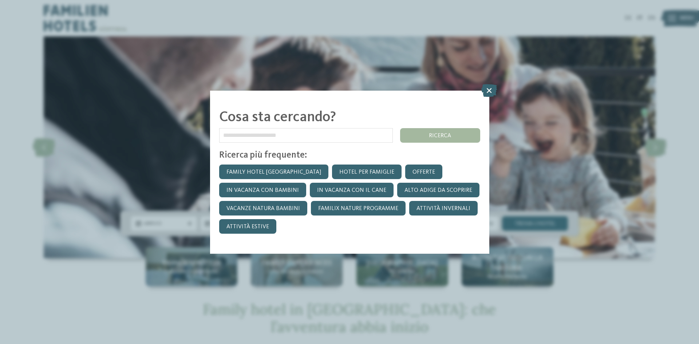
click at [228, 135] on input "text" at bounding box center [306, 135] width 174 height 15
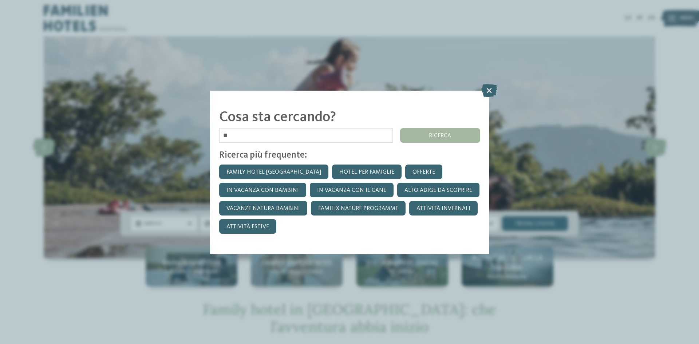
type input "*"
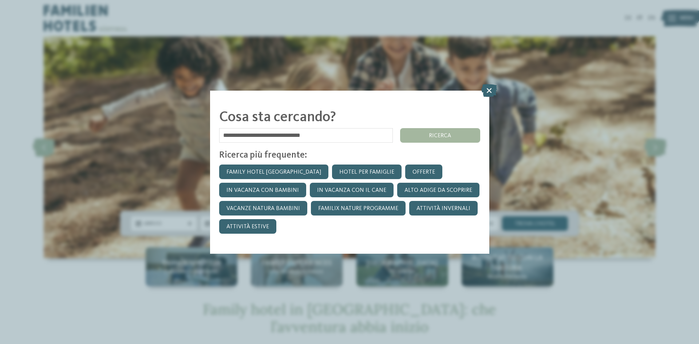
type input "**********"
click input "*******" at bounding box center [0, 0] width 0 height 0
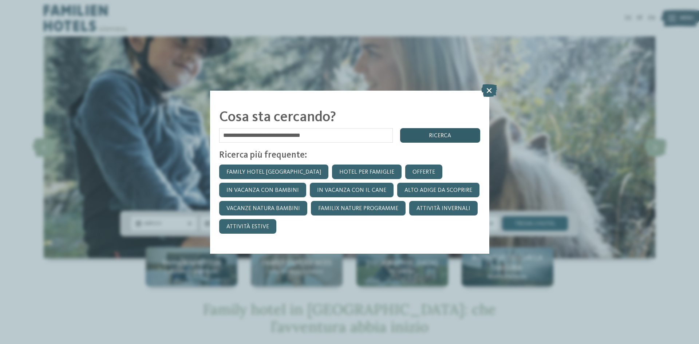
click at [449, 138] on div "ricerca" at bounding box center [440, 135] width 80 height 15
click at [449, 136] on div "ricerca" at bounding box center [440, 135] width 80 height 15
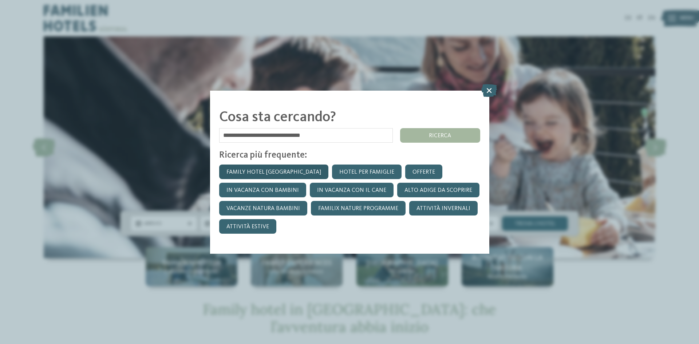
click at [245, 173] on link "Family hotel [GEOGRAPHIC_DATA]" at bounding box center [273, 172] width 109 height 15
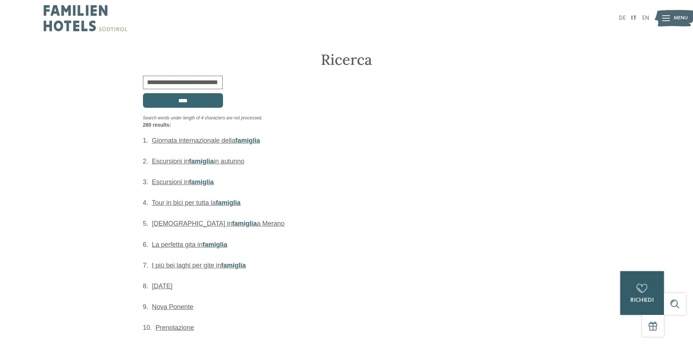
click at [657, 300] on div "0 [GEOGRAPHIC_DATA] 0 di 5 hotel aggiunti alla richiesta Richiedi ora" at bounding box center [643, 293] width 44 height 44
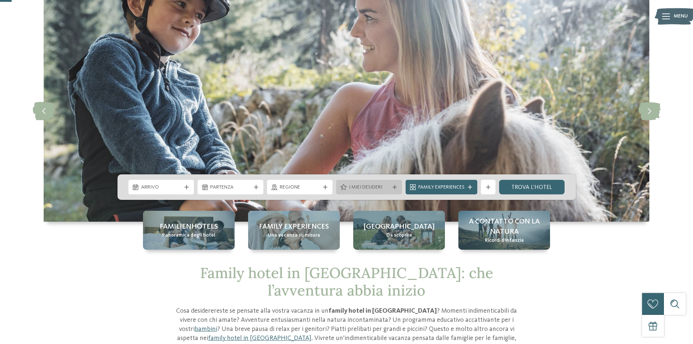
click at [389, 186] on div "I miei desideri" at bounding box center [369, 187] width 44 height 8
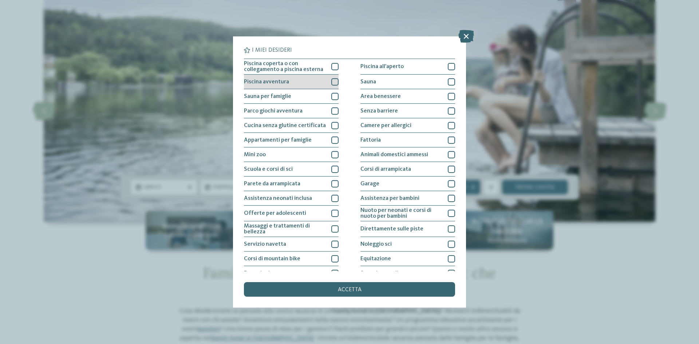
click at [285, 82] on span "Piscina avventura" at bounding box center [266, 82] width 45 height 6
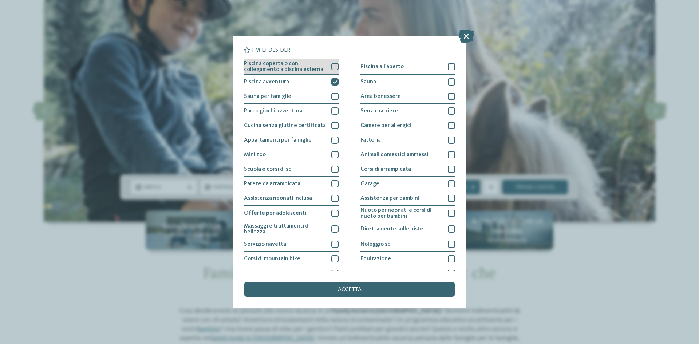
click at [333, 64] on div at bounding box center [334, 66] width 7 height 7
click at [337, 96] on div "Piscina coperta o con collegamento a piscina esterna Piscina all'aperto Piscina…" at bounding box center [349, 184] width 211 height 251
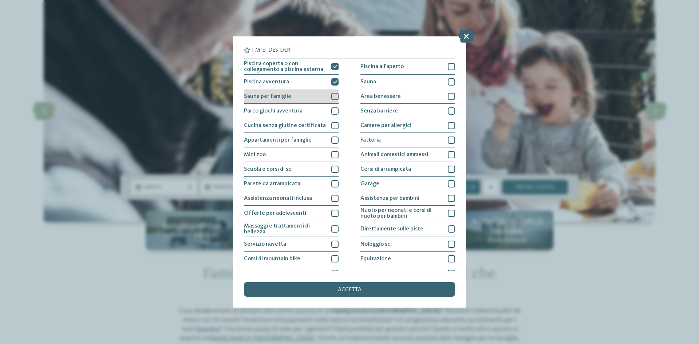
click at [332, 98] on div at bounding box center [334, 96] width 7 height 7
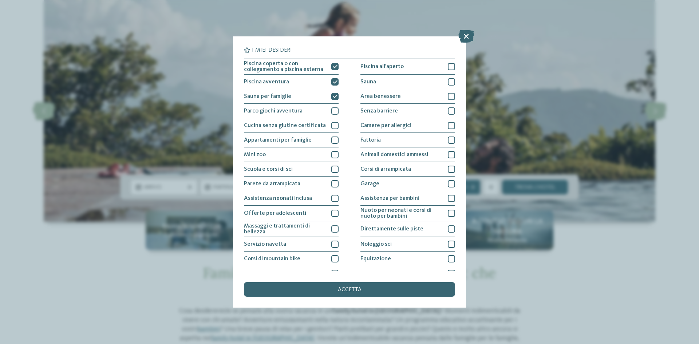
click at [340, 148] on div "Piscina coperta o con collegamento a piscina esterna Piscina all'aperto Piscina…" at bounding box center [349, 184] width 211 height 251
click at [331, 153] on div at bounding box center [334, 154] width 7 height 7
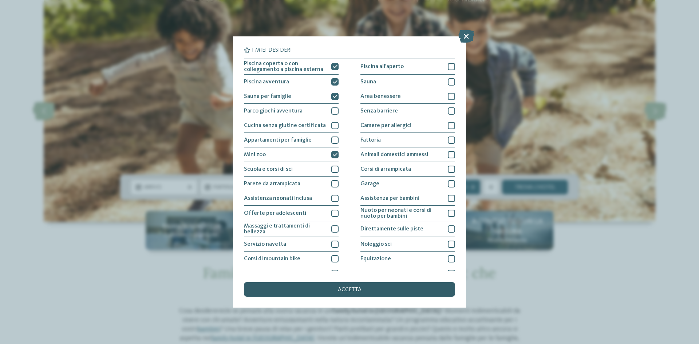
click at [326, 290] on div "accetta" at bounding box center [349, 289] width 211 height 15
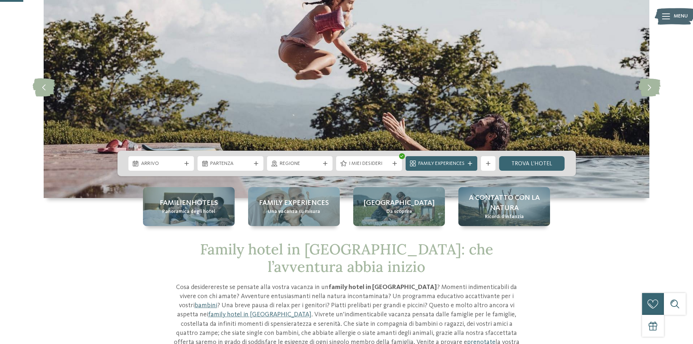
scroll to position [73, 0]
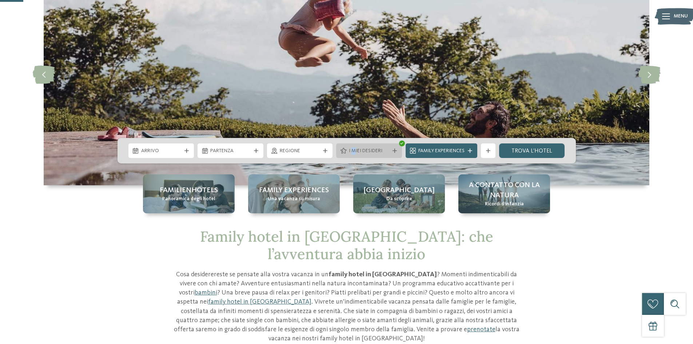
click at [354, 156] on div "I miei desideri" at bounding box center [369, 150] width 66 height 15
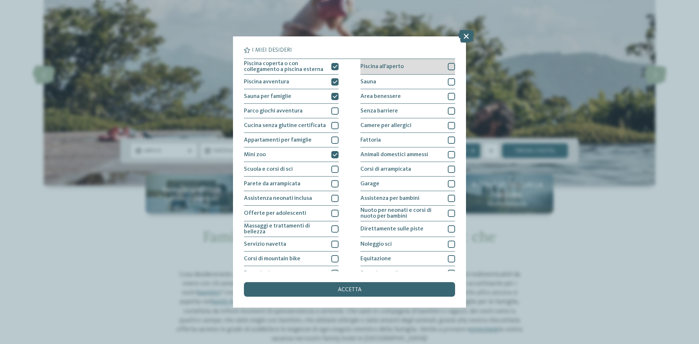
click at [448, 65] on div at bounding box center [451, 66] width 7 height 7
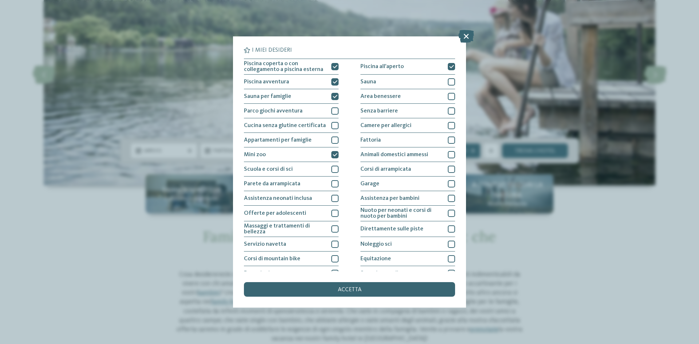
click at [572, 210] on div "I miei desideri Piscina coperta o con collegamento a piscina esterna Piscina al…" at bounding box center [349, 172] width 699 height 344
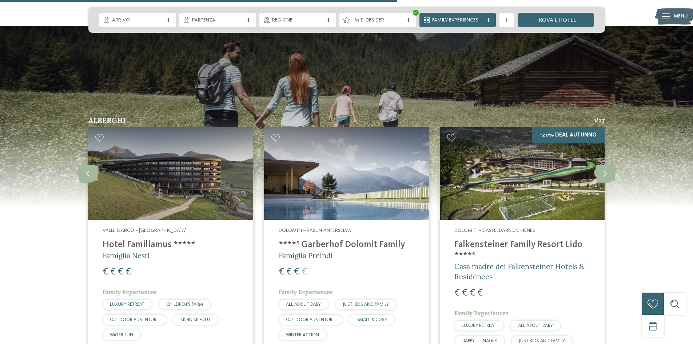
scroll to position [1238, 0]
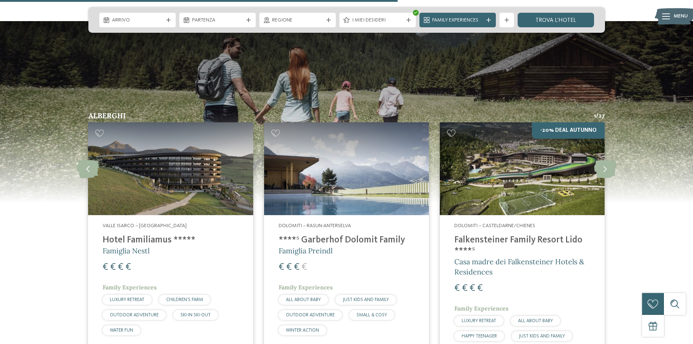
click at [178, 209] on img at bounding box center [170, 168] width 165 height 93
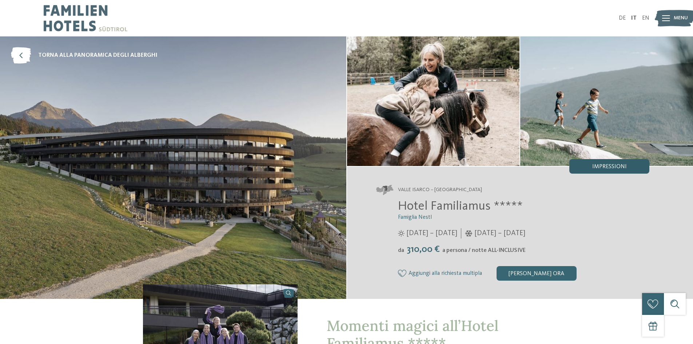
click at [606, 171] on div "Impressioni" at bounding box center [610, 166] width 80 height 15
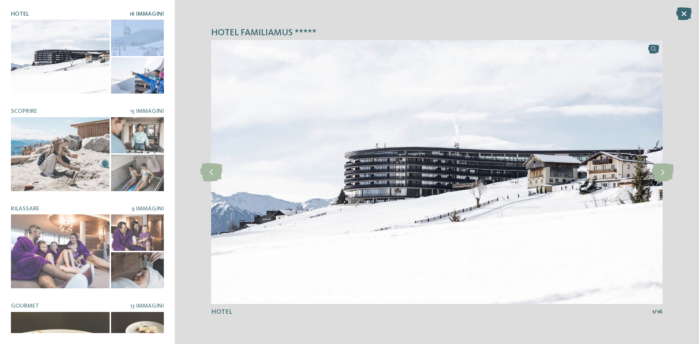
click at [136, 34] on div at bounding box center [137, 38] width 53 height 36
click at [135, 73] on div at bounding box center [137, 76] width 53 height 36
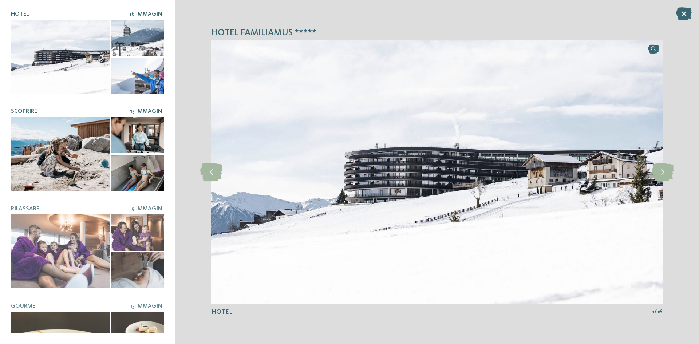
click at [137, 168] on div at bounding box center [137, 173] width 53 height 36
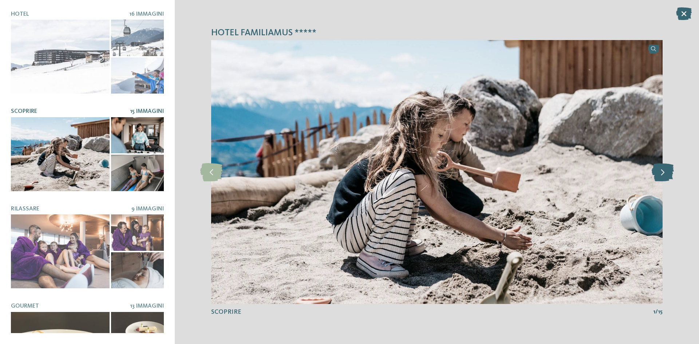
click at [668, 173] on icon at bounding box center [663, 172] width 22 height 18
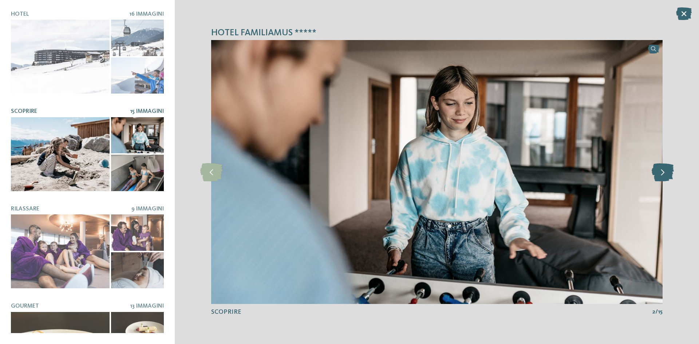
click at [664, 174] on icon at bounding box center [663, 172] width 22 height 18
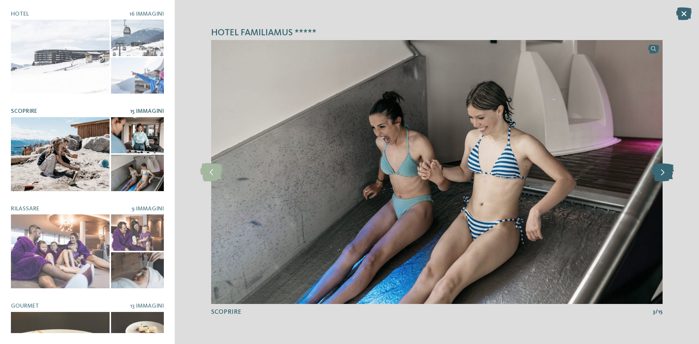
click at [663, 174] on icon at bounding box center [663, 172] width 22 height 18
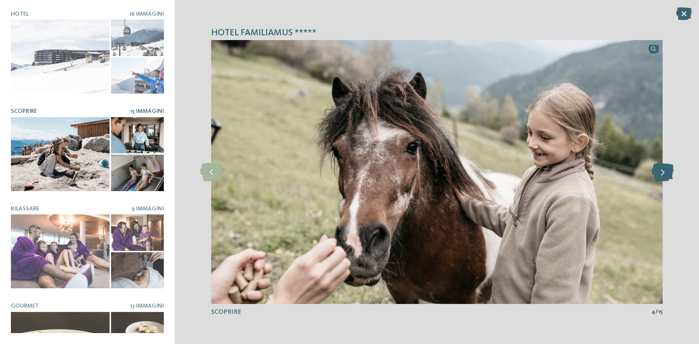
click at [662, 175] on icon at bounding box center [663, 172] width 22 height 18
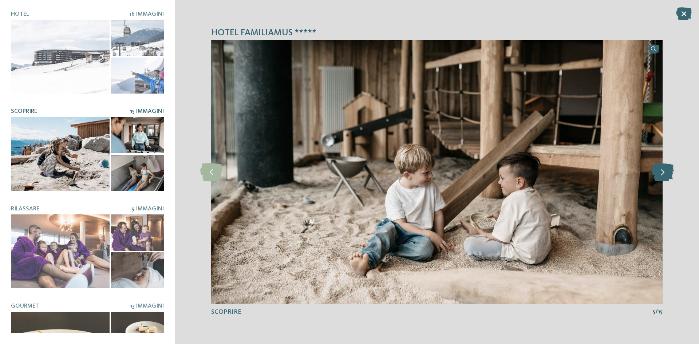
click at [662, 175] on icon at bounding box center [663, 172] width 22 height 18
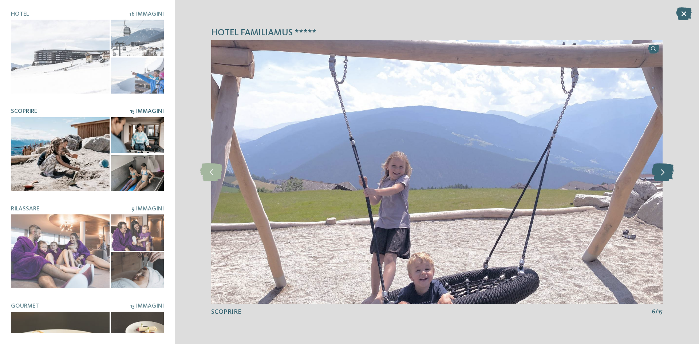
click at [662, 175] on icon at bounding box center [663, 172] width 22 height 18
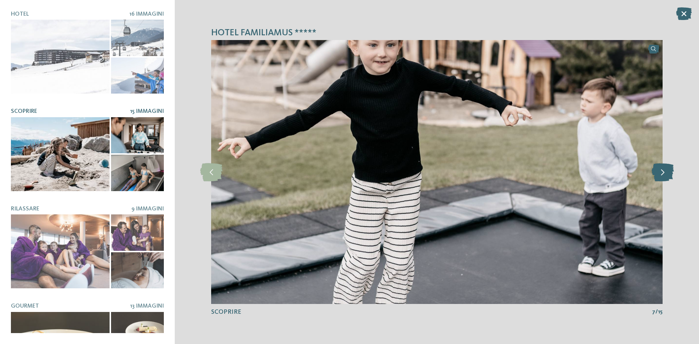
click at [662, 176] on icon at bounding box center [663, 172] width 22 height 18
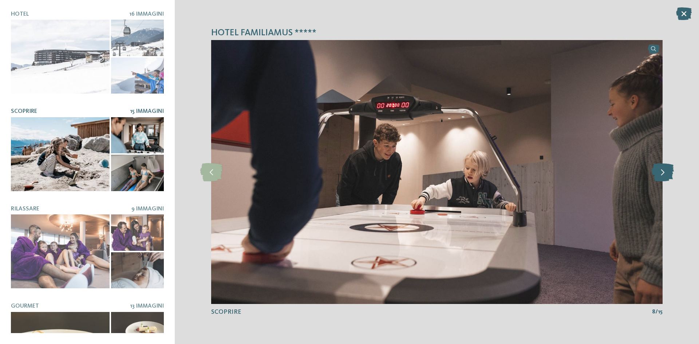
click at [659, 176] on icon at bounding box center [663, 172] width 22 height 18
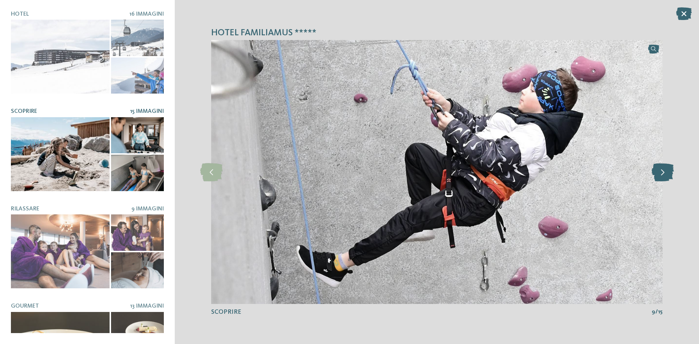
click at [659, 176] on icon at bounding box center [663, 172] width 22 height 18
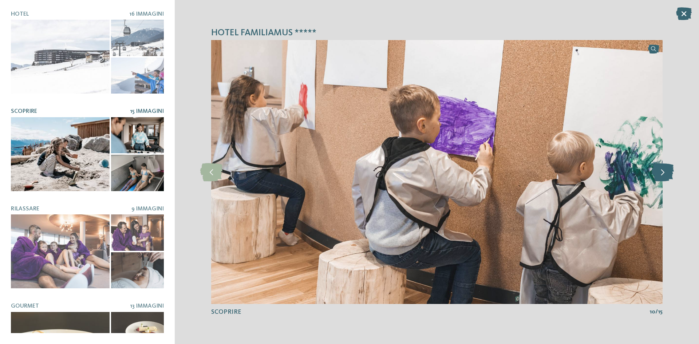
click at [659, 176] on icon at bounding box center [663, 172] width 22 height 18
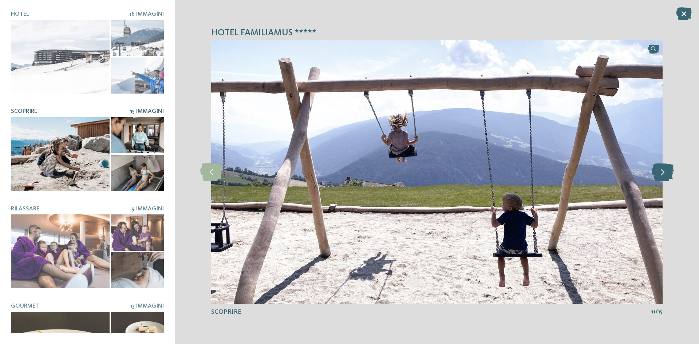
click at [659, 176] on icon at bounding box center [663, 172] width 22 height 18
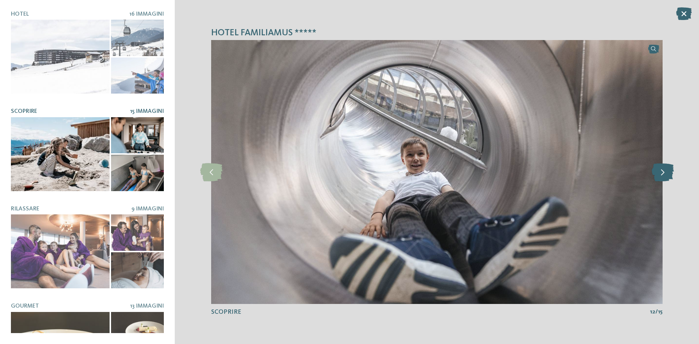
click at [659, 176] on icon at bounding box center [663, 172] width 22 height 18
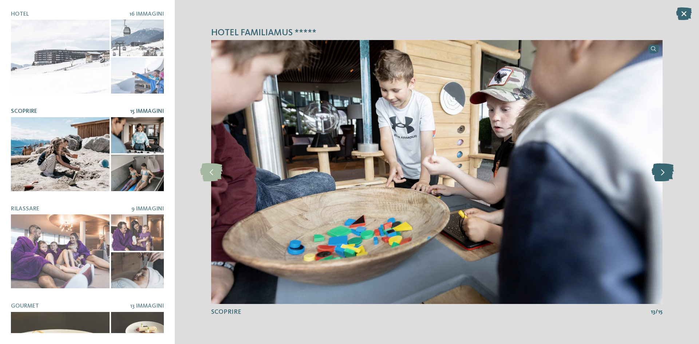
click at [659, 176] on icon at bounding box center [663, 172] width 22 height 18
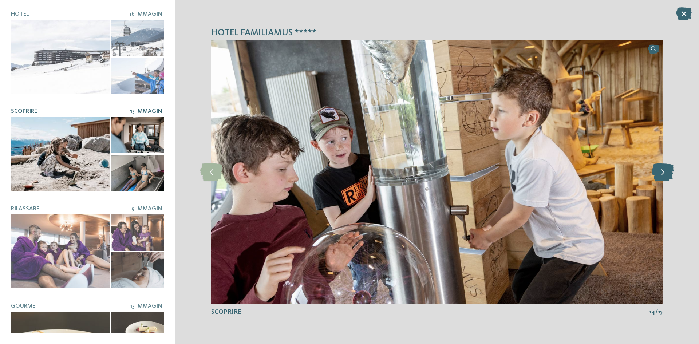
click at [659, 176] on icon at bounding box center [663, 172] width 22 height 18
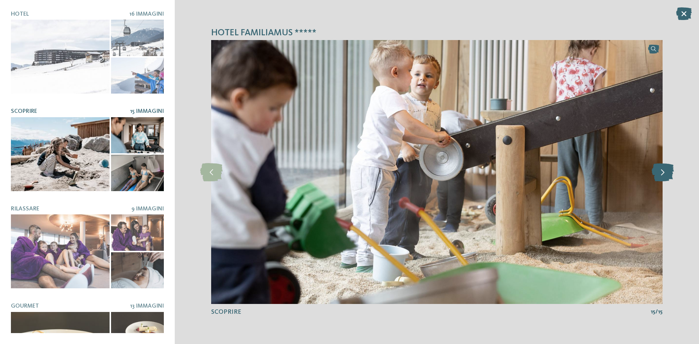
click at [659, 176] on icon at bounding box center [663, 172] width 22 height 18
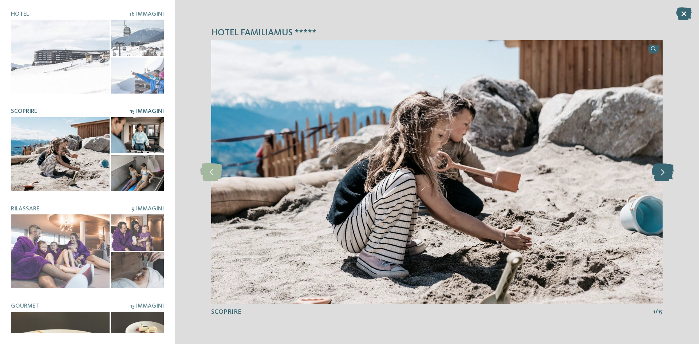
click at [659, 176] on icon at bounding box center [663, 172] width 22 height 18
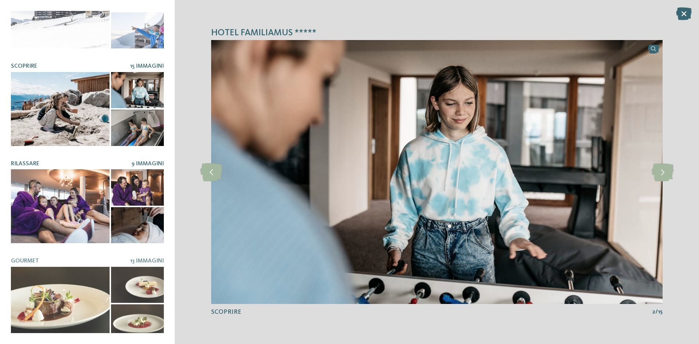
scroll to position [46, 0]
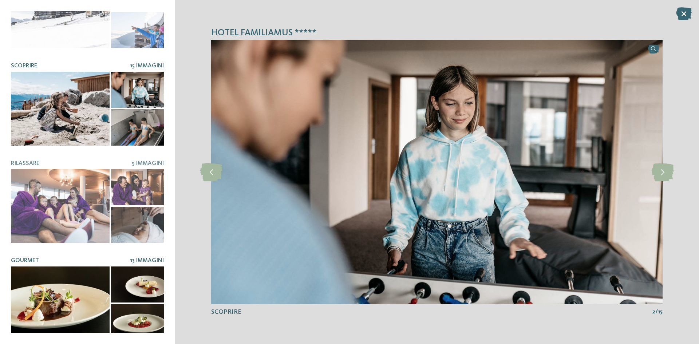
click at [108, 278] on div at bounding box center [87, 303] width 153 height 74
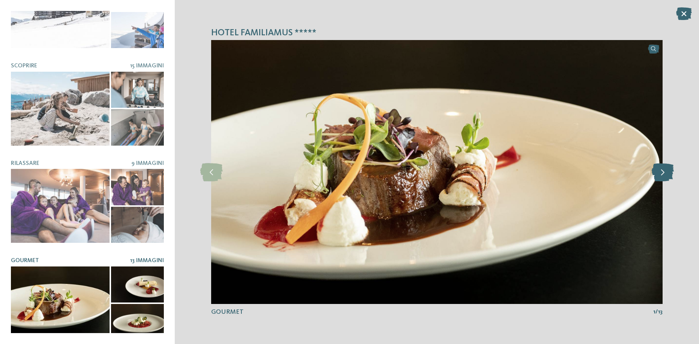
click at [670, 175] on icon at bounding box center [663, 172] width 22 height 18
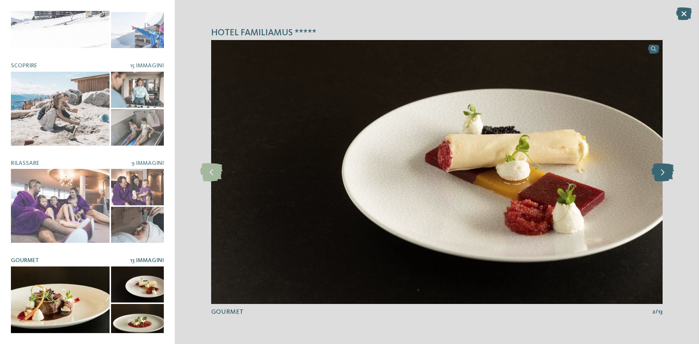
click at [661, 174] on icon at bounding box center [663, 172] width 22 height 18
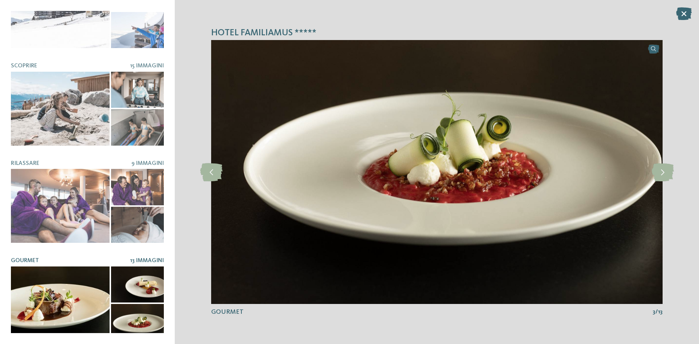
click at [650, 173] on img at bounding box center [436, 172] width 451 height 264
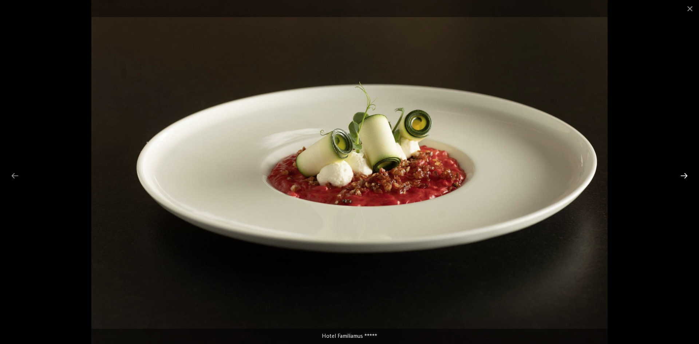
click at [678, 173] on div at bounding box center [683, 176] width 15 height 14
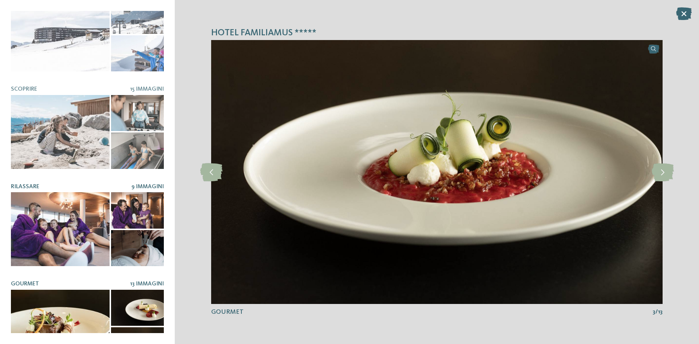
scroll to position [9, 0]
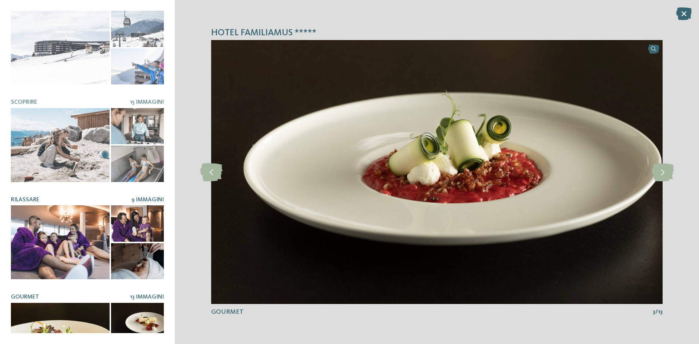
click at [142, 258] on div at bounding box center [137, 261] width 53 height 36
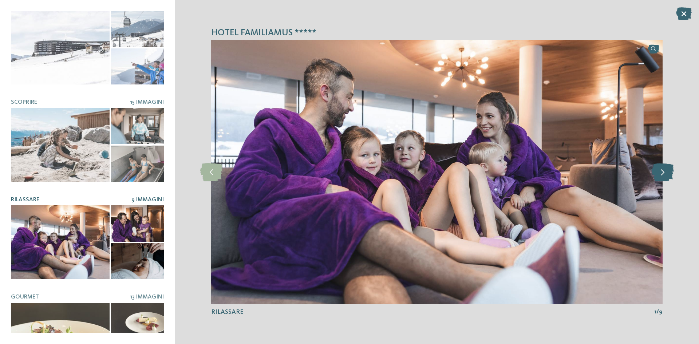
click at [661, 170] on icon at bounding box center [663, 172] width 22 height 18
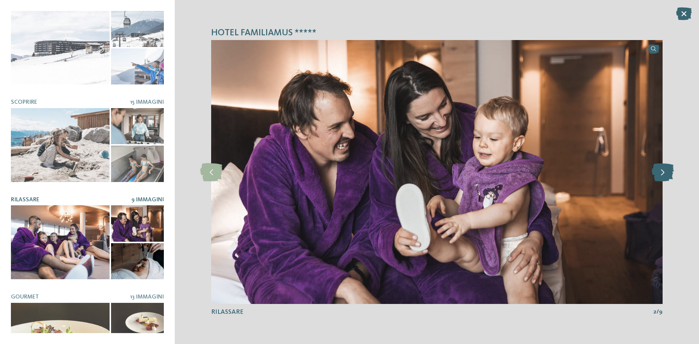
click at [661, 170] on icon at bounding box center [663, 172] width 22 height 18
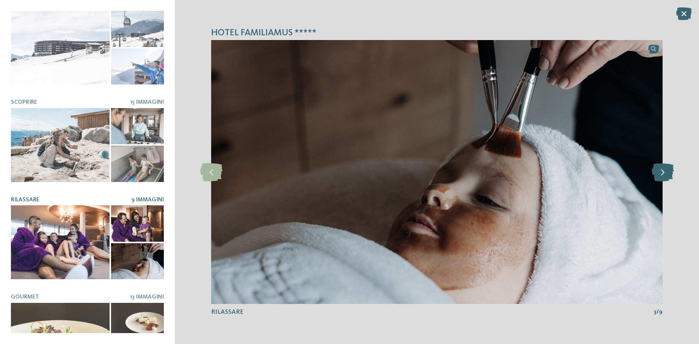
click at [660, 170] on icon at bounding box center [663, 172] width 22 height 18
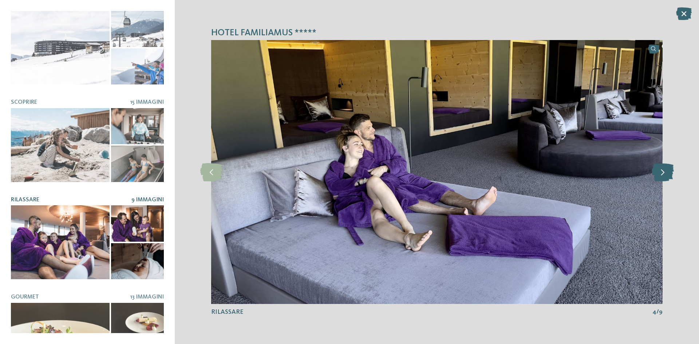
click at [660, 170] on icon at bounding box center [663, 172] width 22 height 18
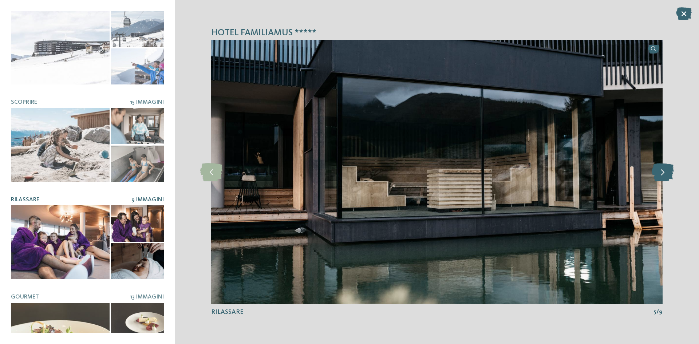
click at [660, 170] on icon at bounding box center [663, 172] width 22 height 18
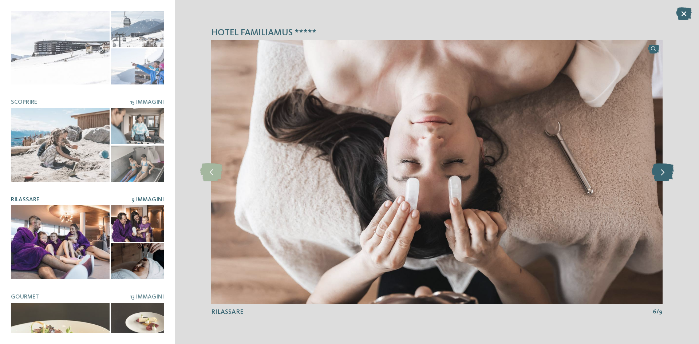
click at [660, 170] on icon at bounding box center [663, 172] width 22 height 18
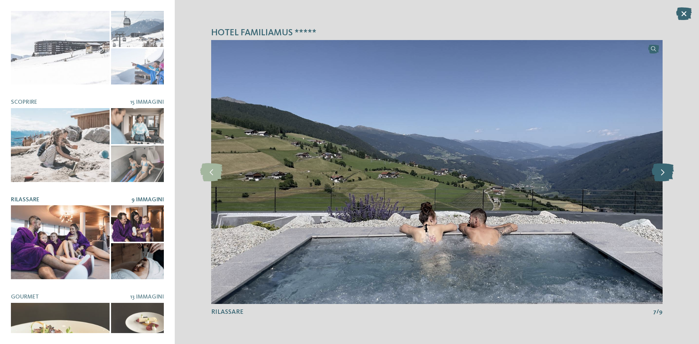
click at [660, 170] on icon at bounding box center [663, 172] width 22 height 18
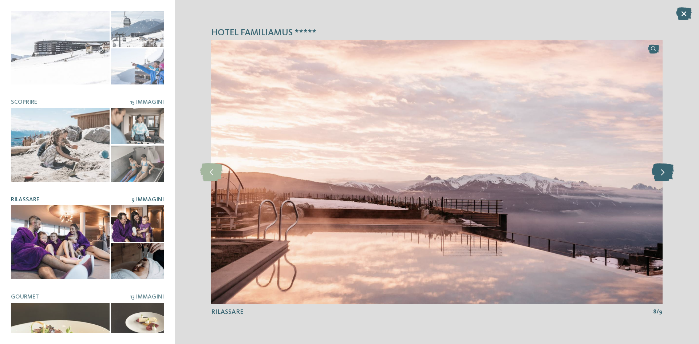
click at [660, 170] on icon at bounding box center [663, 172] width 22 height 18
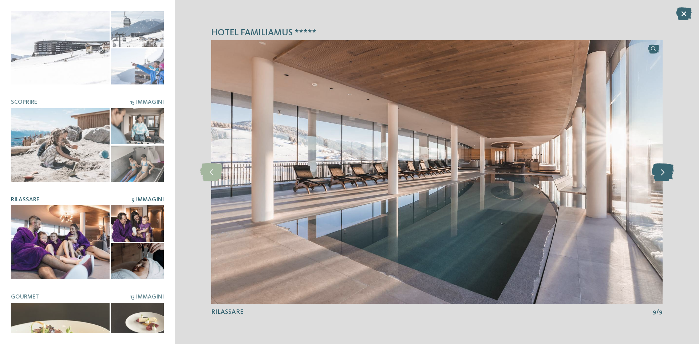
click at [660, 170] on icon at bounding box center [663, 172] width 22 height 18
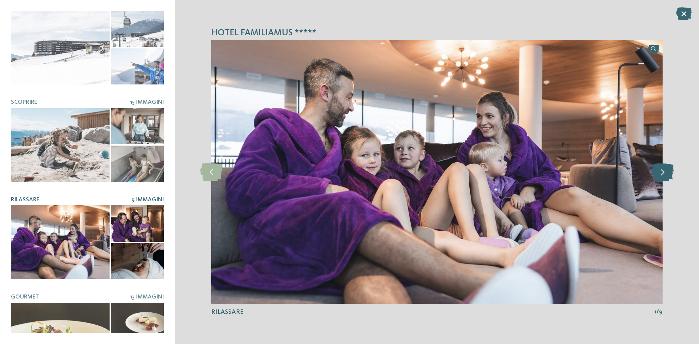
click at [660, 170] on icon at bounding box center [663, 172] width 22 height 18
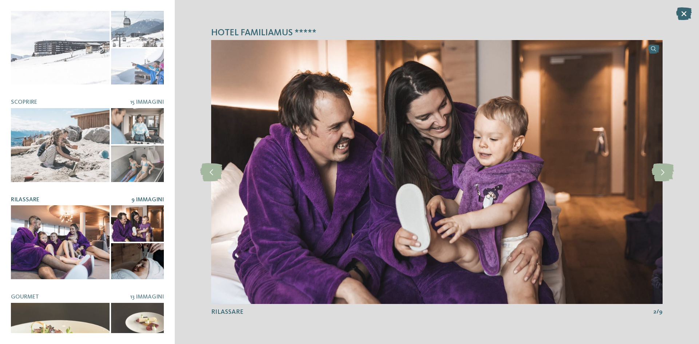
click at [675, 175] on div "Hotel Familiamus ***** slide 1 of 16 1" at bounding box center [437, 172] width 524 height 344
click at [665, 172] on icon at bounding box center [663, 172] width 22 height 18
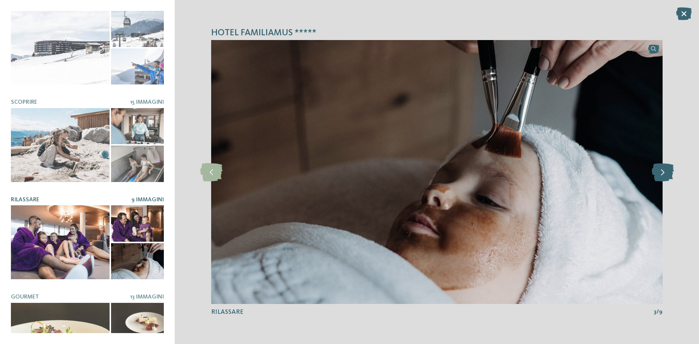
click at [665, 172] on icon at bounding box center [663, 172] width 22 height 18
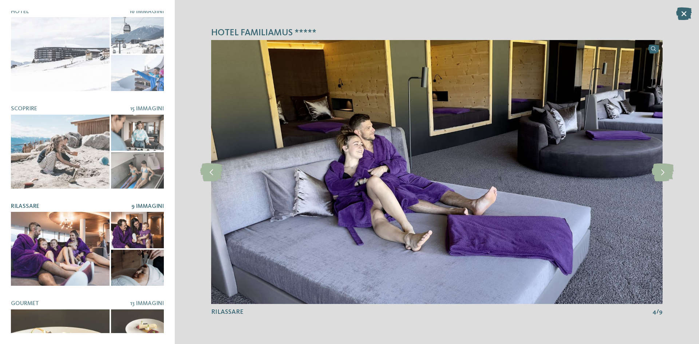
scroll to position [0, 0]
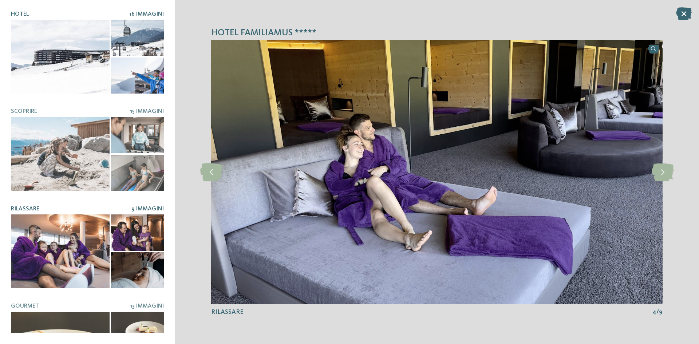
click at [149, 75] on div at bounding box center [137, 76] width 53 height 36
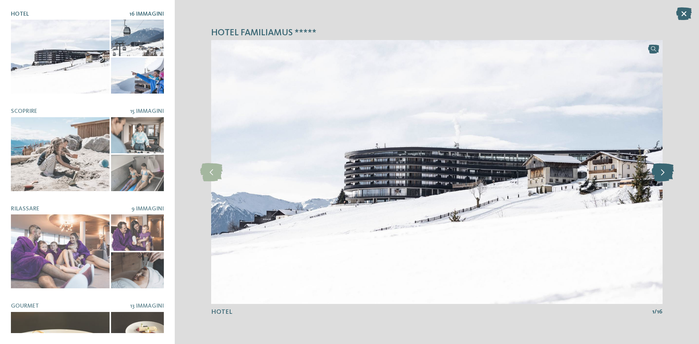
click at [658, 171] on icon at bounding box center [663, 172] width 22 height 18
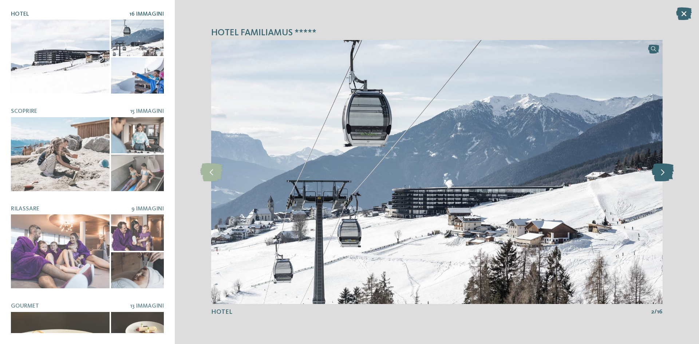
click at [658, 171] on icon at bounding box center [663, 172] width 22 height 18
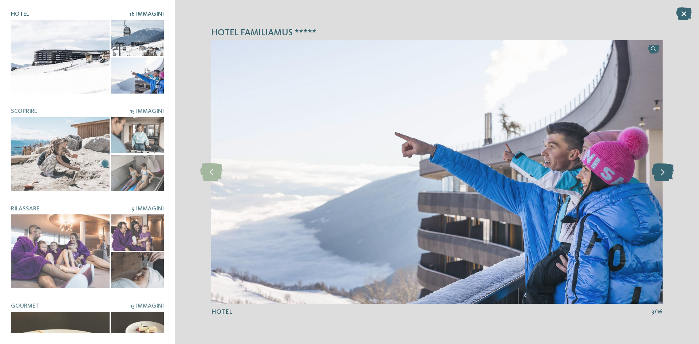
click at [658, 171] on icon at bounding box center [663, 172] width 22 height 18
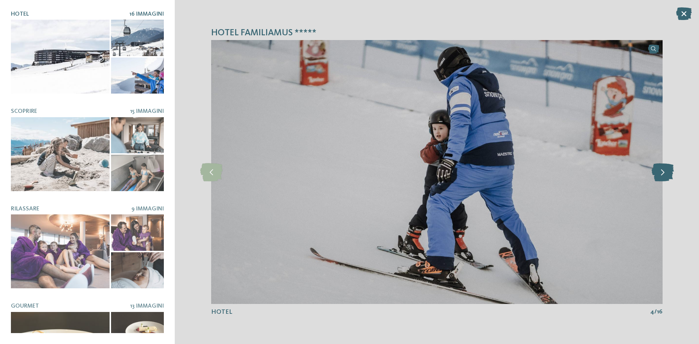
click at [662, 177] on icon at bounding box center [663, 172] width 22 height 18
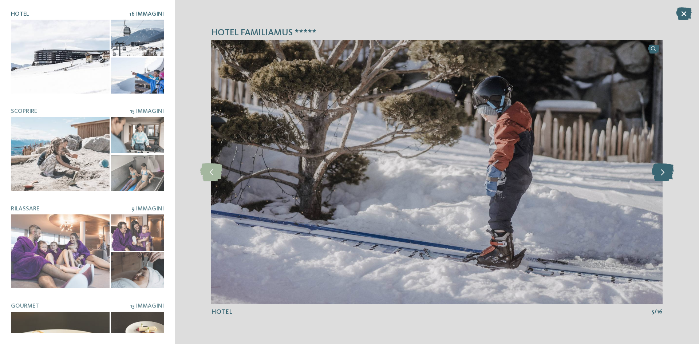
click at [661, 176] on icon at bounding box center [663, 172] width 22 height 18
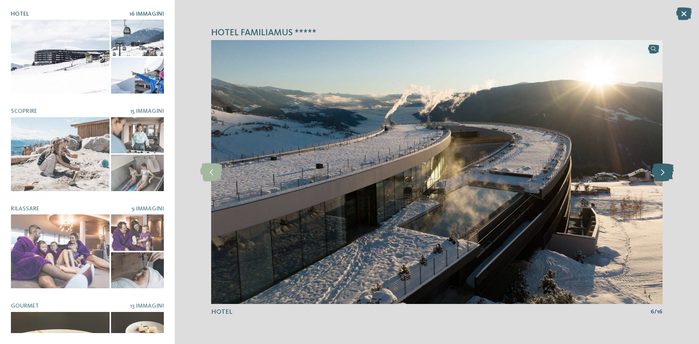
click at [662, 176] on icon at bounding box center [663, 172] width 22 height 18
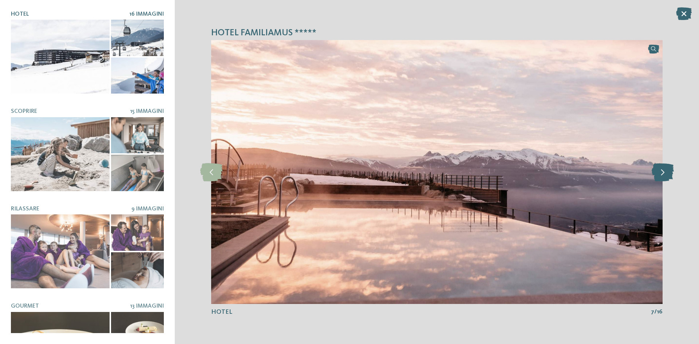
click at [663, 176] on icon at bounding box center [663, 172] width 22 height 18
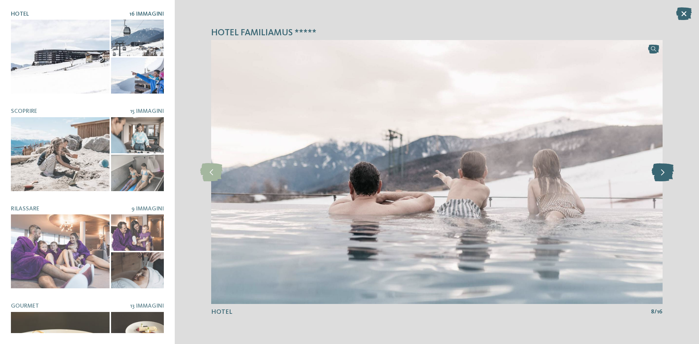
click at [662, 175] on icon at bounding box center [663, 172] width 22 height 18
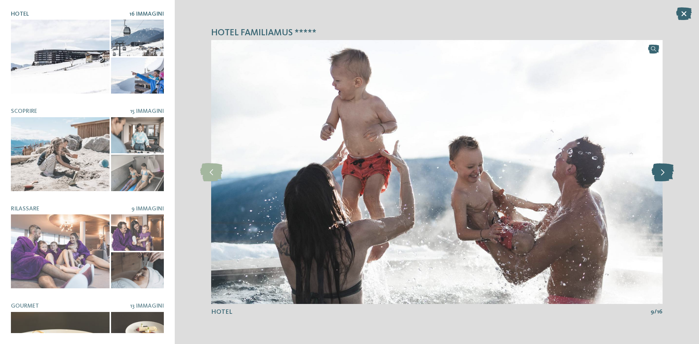
click at [662, 175] on icon at bounding box center [663, 172] width 22 height 18
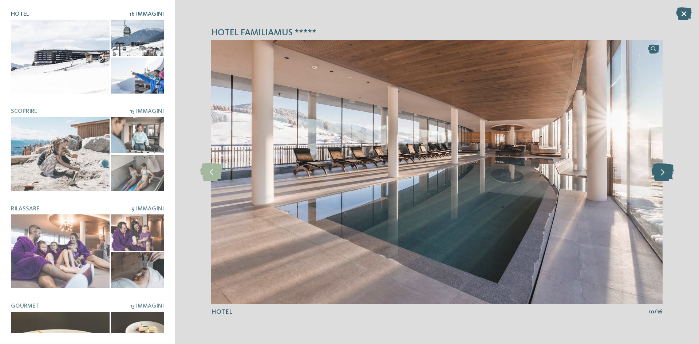
click at [662, 175] on icon at bounding box center [663, 172] width 22 height 18
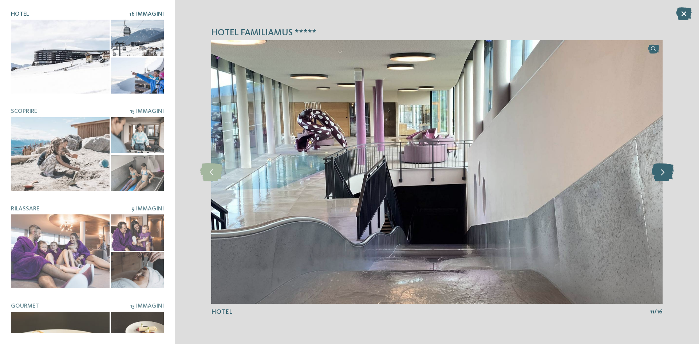
click at [662, 175] on icon at bounding box center [663, 172] width 22 height 18
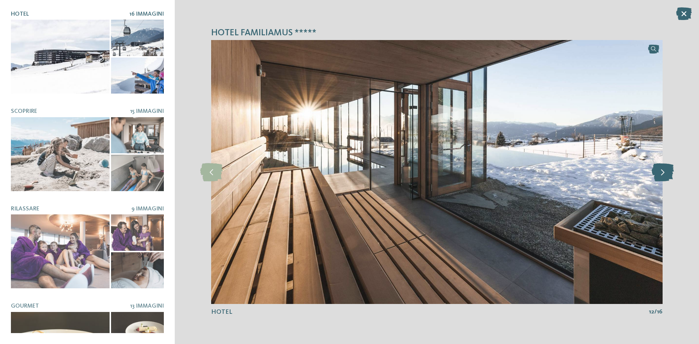
click at [662, 175] on icon at bounding box center [663, 172] width 22 height 18
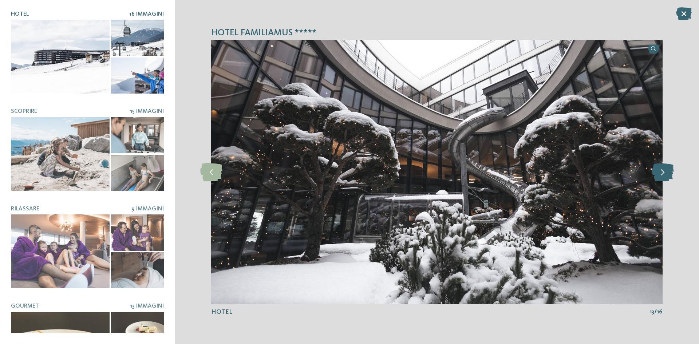
click at [664, 175] on icon at bounding box center [663, 172] width 22 height 18
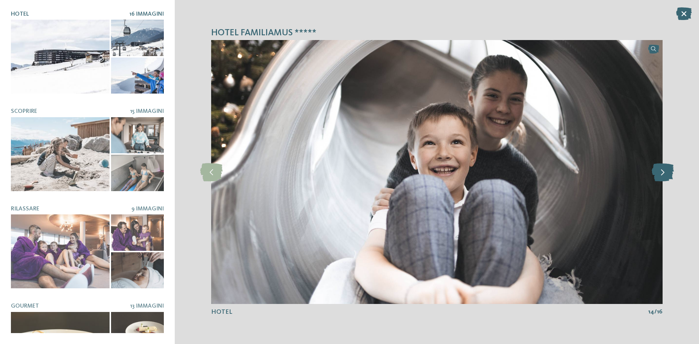
click at [664, 175] on icon at bounding box center [663, 172] width 22 height 18
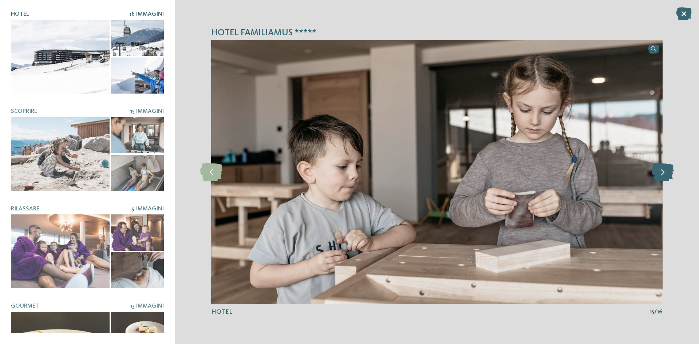
click at [664, 175] on icon at bounding box center [663, 172] width 22 height 18
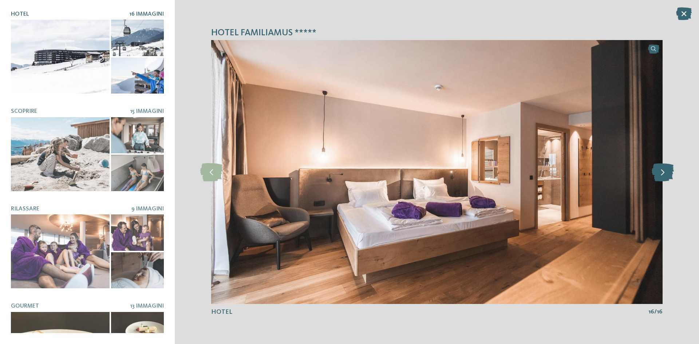
click at [664, 175] on icon at bounding box center [663, 172] width 22 height 18
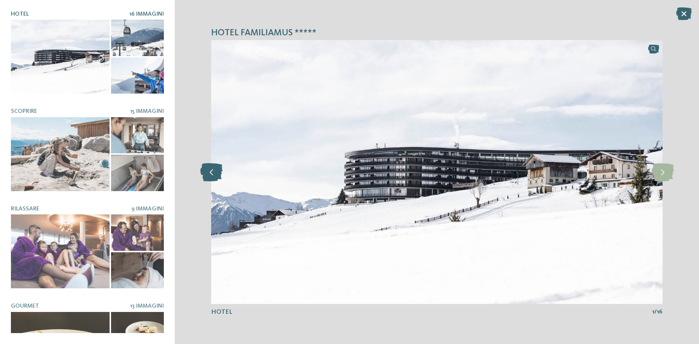
click at [216, 169] on icon at bounding box center [211, 172] width 22 height 18
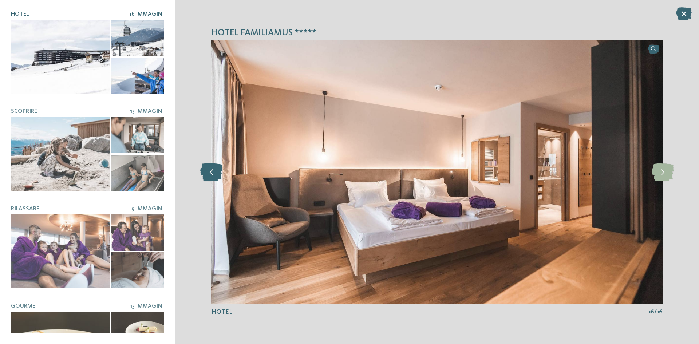
click at [215, 169] on icon at bounding box center [211, 172] width 22 height 18
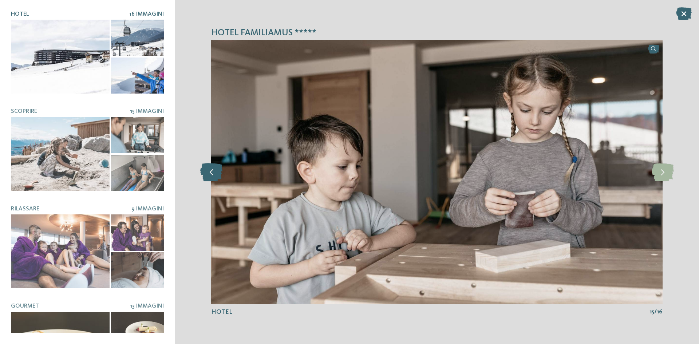
click at [215, 169] on icon at bounding box center [211, 172] width 22 height 18
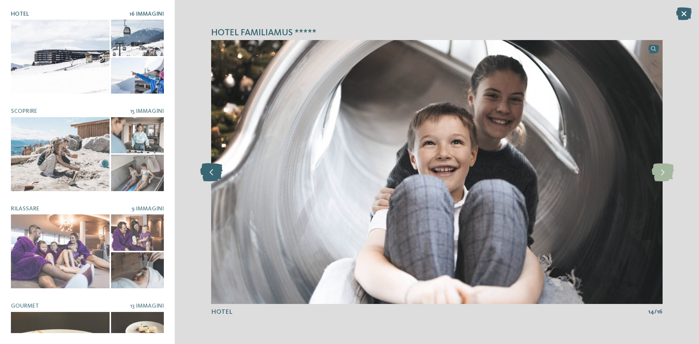
click at [215, 169] on icon at bounding box center [211, 172] width 22 height 18
